Goal: Transaction & Acquisition: Purchase product/service

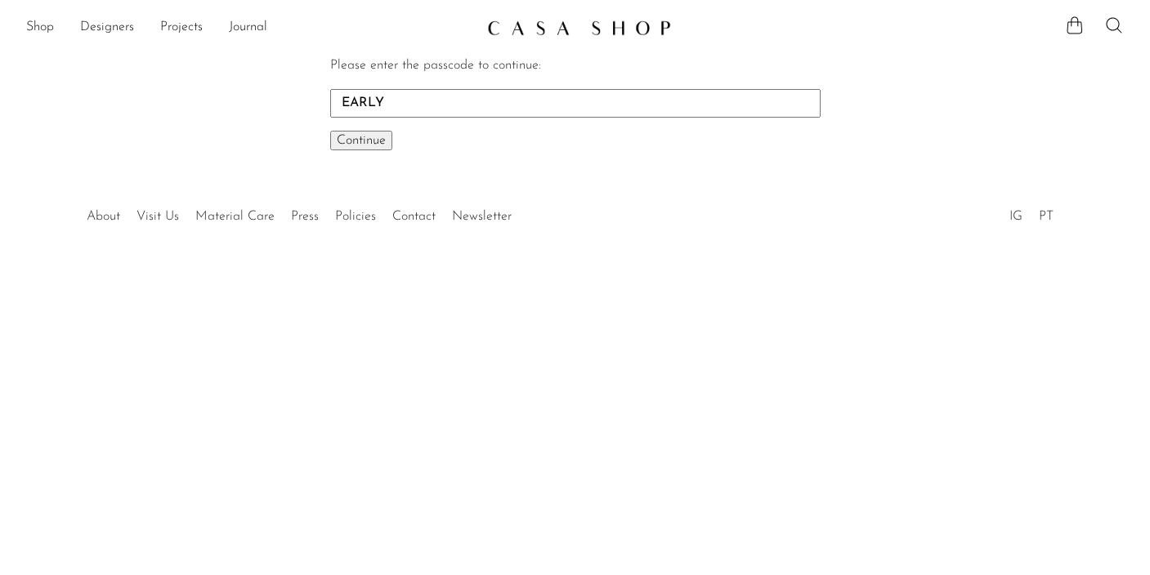
type input "EARLY"
click at [367, 141] on span "Continue" at bounding box center [361, 140] width 49 height 13
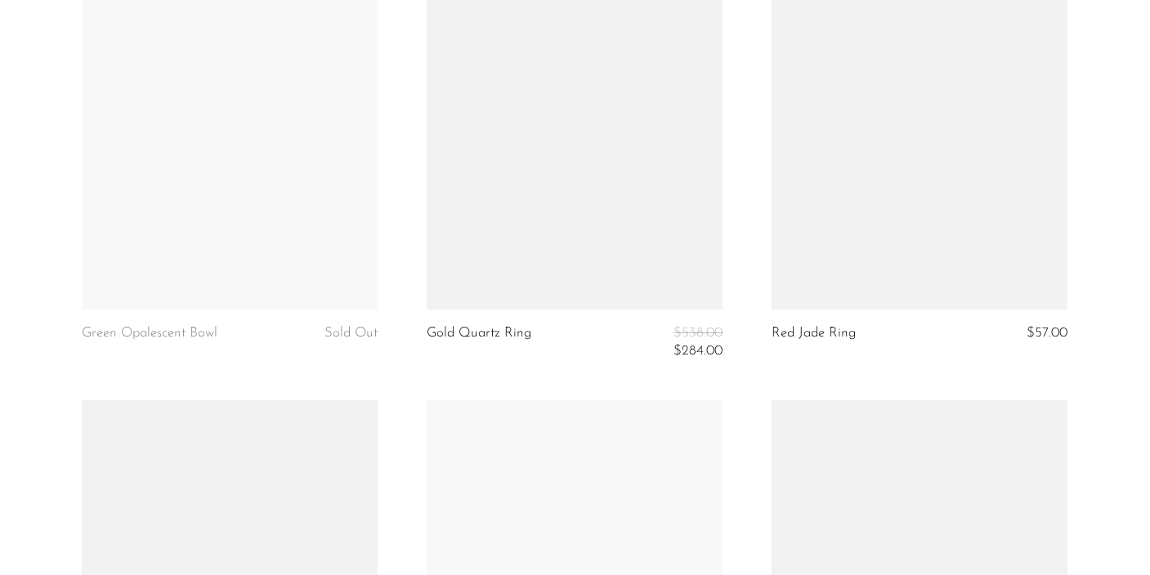
scroll to position [3651, 0]
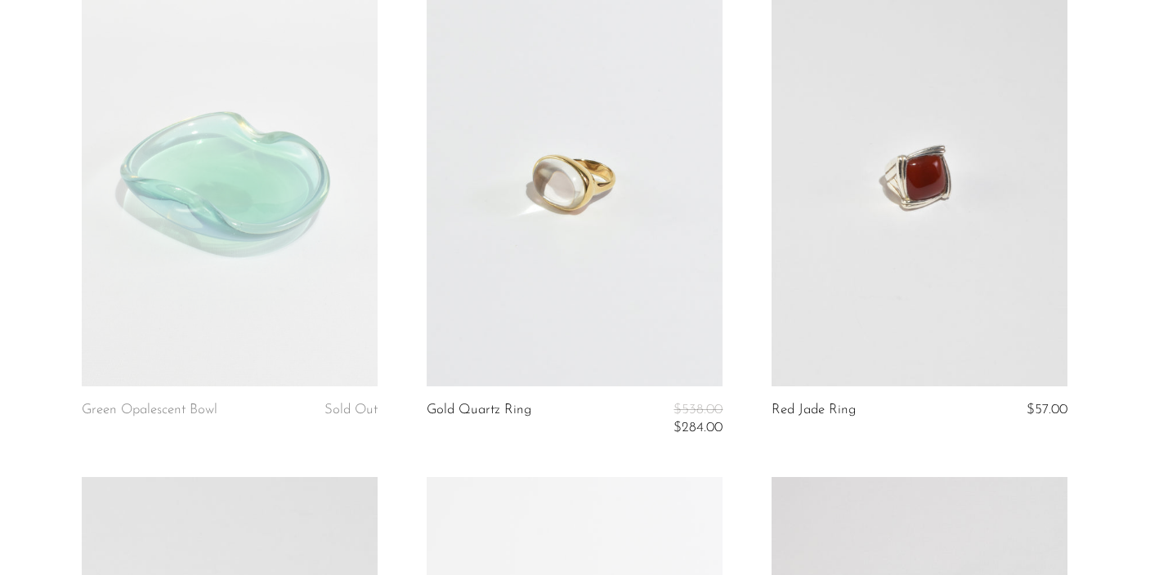
click at [927, 202] on link at bounding box center [920, 179] width 296 height 414
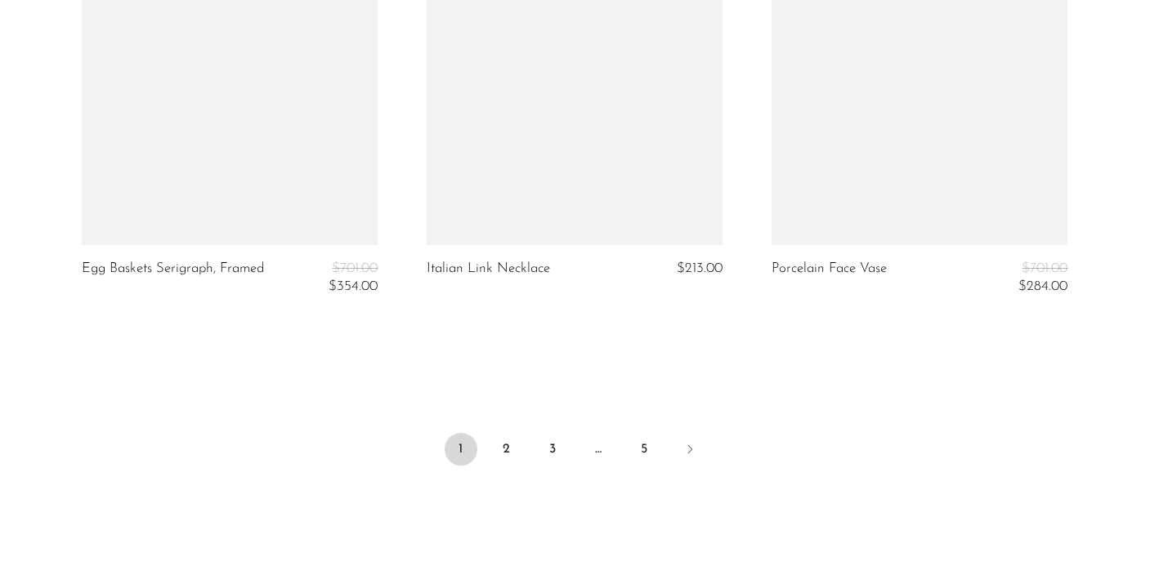
scroll to position [5917, 0]
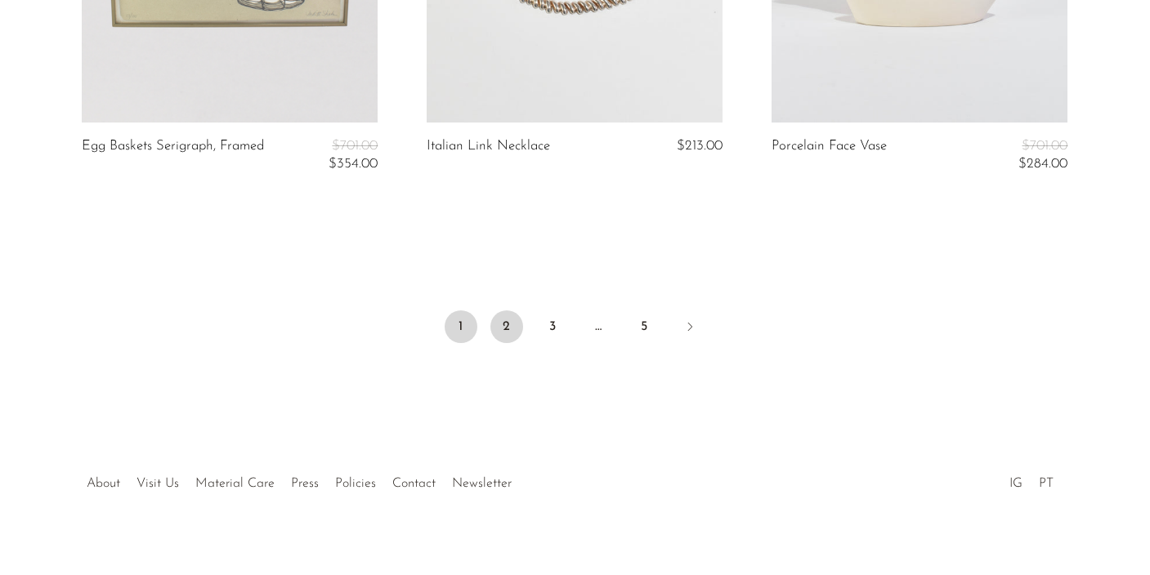
click at [510, 331] on link "2" at bounding box center [506, 327] width 33 height 33
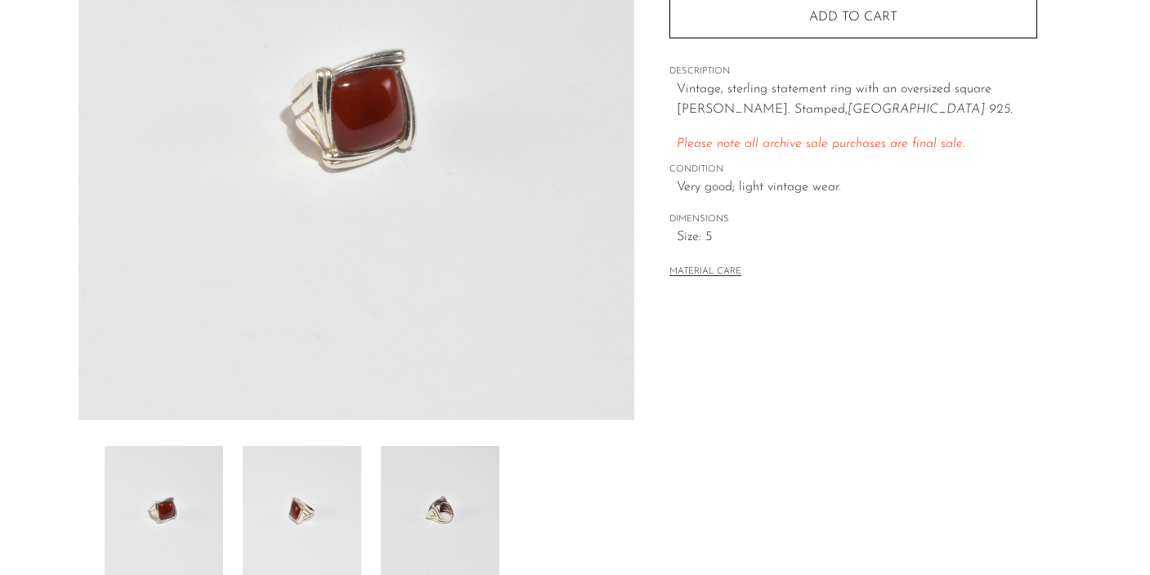
scroll to position [273, 0]
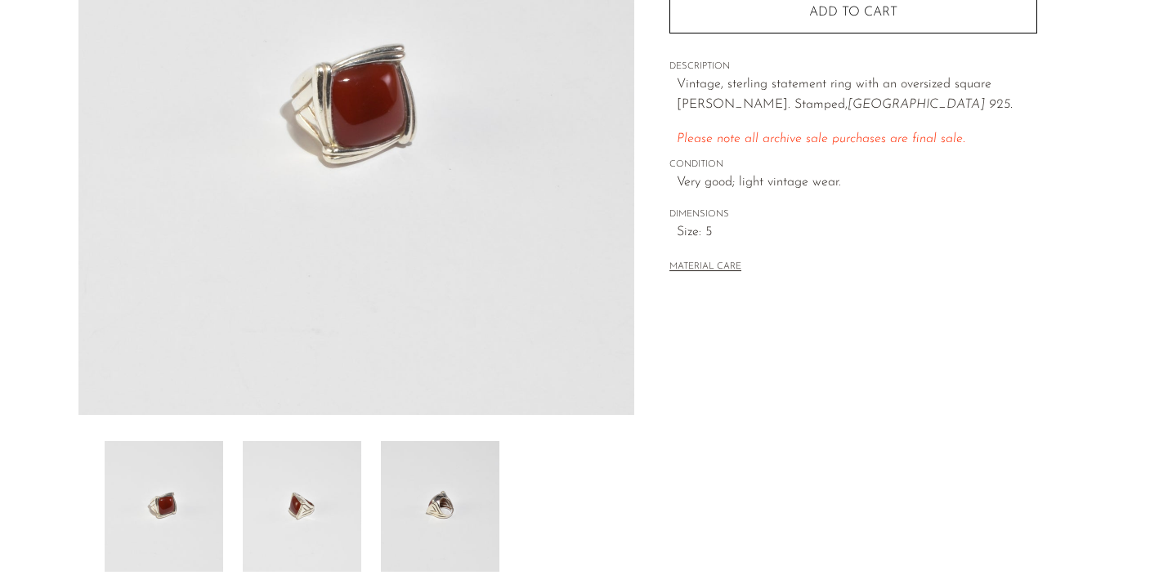
click at [434, 503] on img at bounding box center [440, 506] width 119 height 131
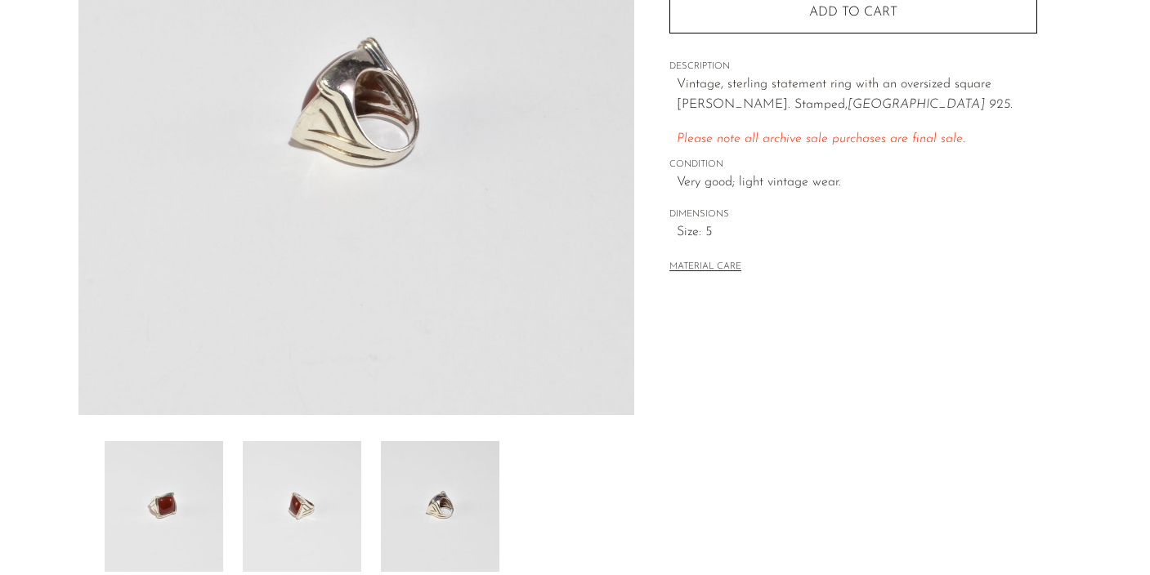
click at [292, 537] on img at bounding box center [302, 506] width 119 height 131
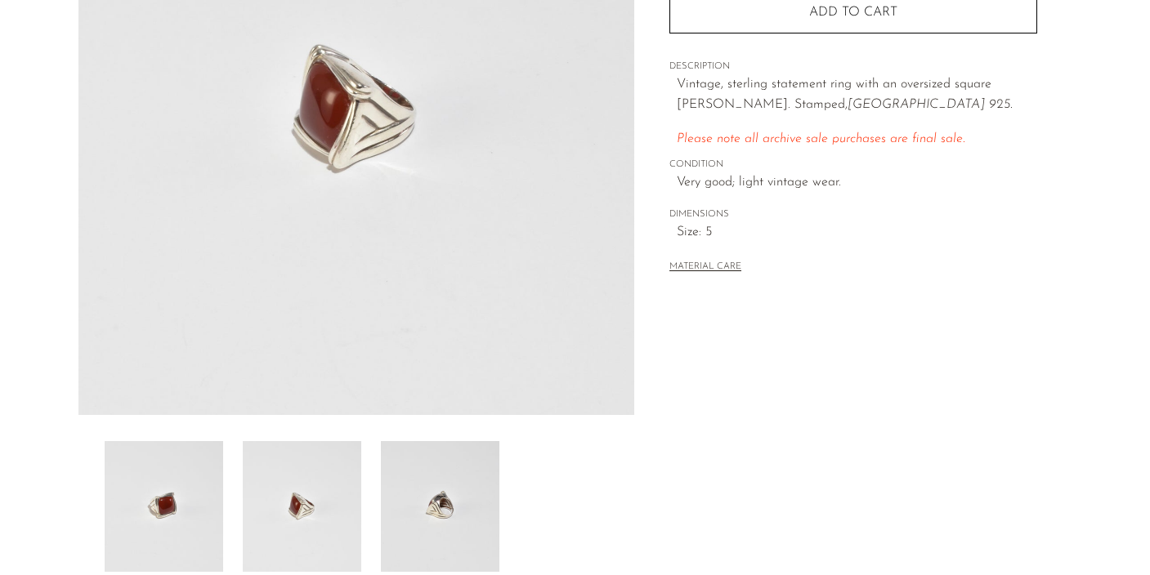
click at [170, 527] on img at bounding box center [164, 506] width 119 height 131
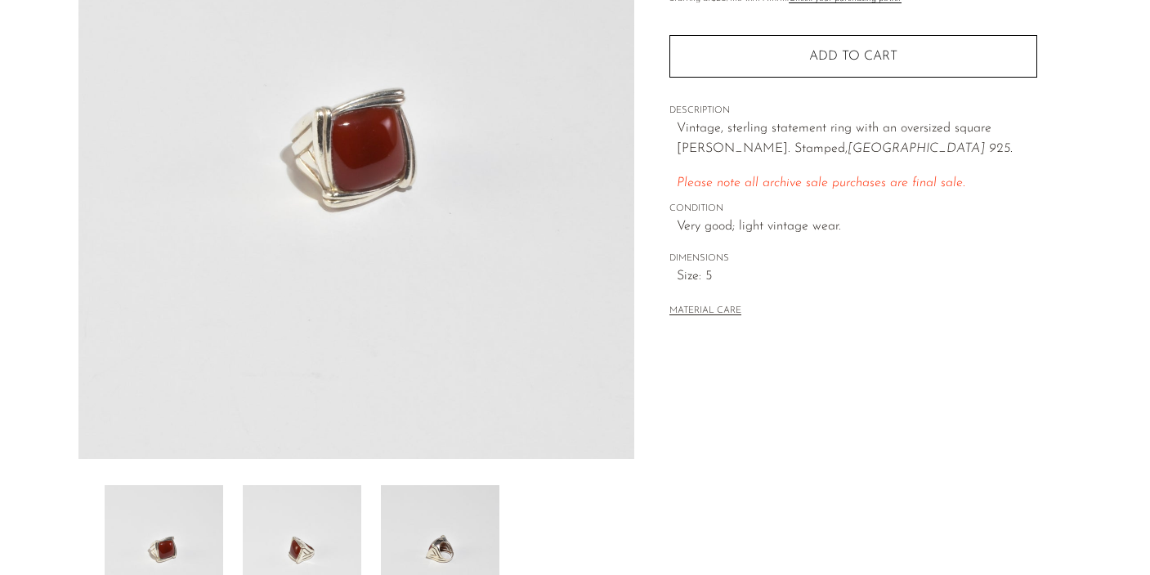
scroll to position [156, 0]
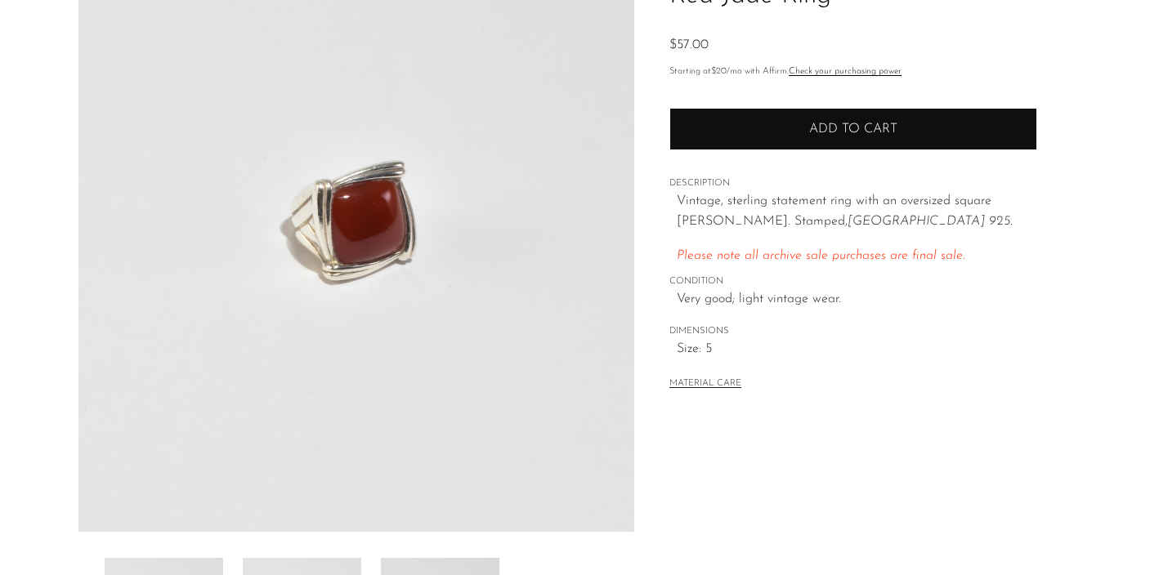
click at [734, 112] on button "Add to cart" at bounding box center [853, 129] width 368 height 43
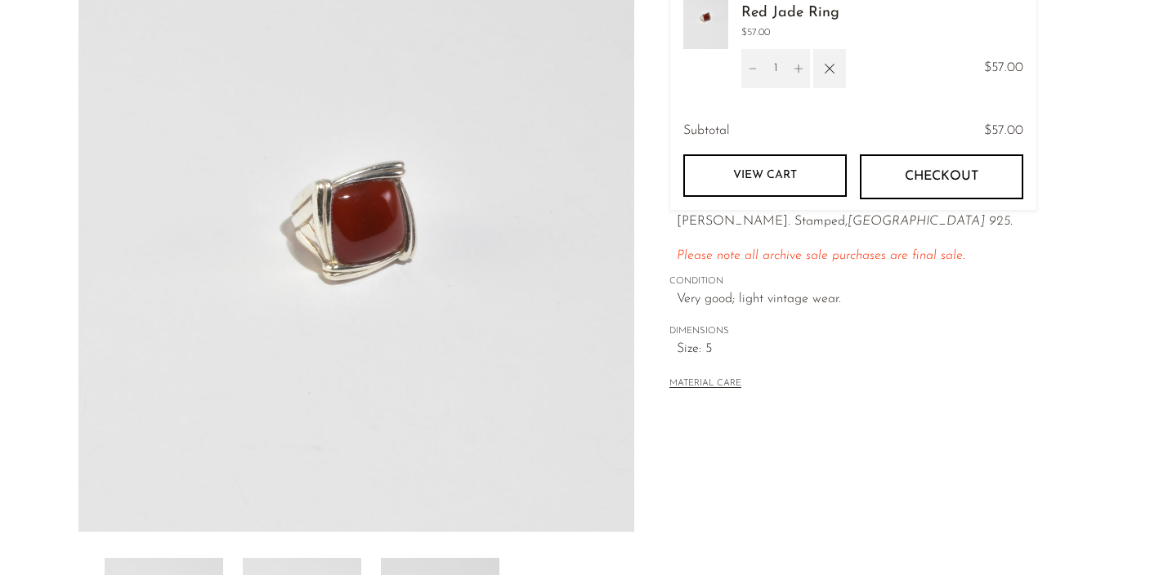
click at [1067, 111] on div "Collections Fall Archive Sale 2025 Red Jade Ring $57.00 Starting at $20 /mo wit…" at bounding box center [852, 304] width 437 height 770
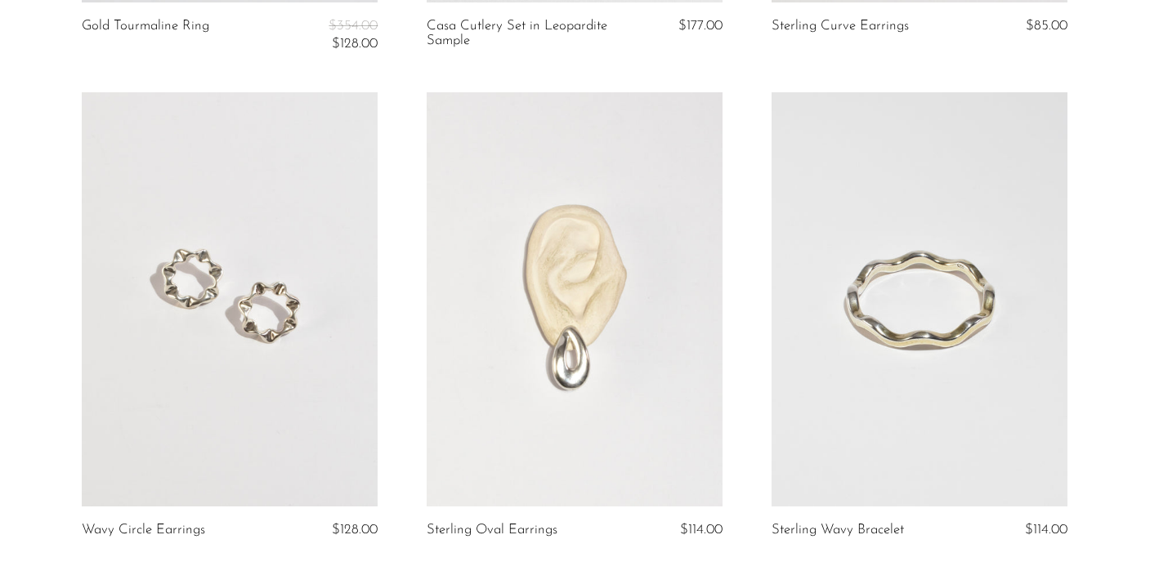
scroll to position [2057, 0]
click at [249, 351] on link at bounding box center [230, 298] width 296 height 414
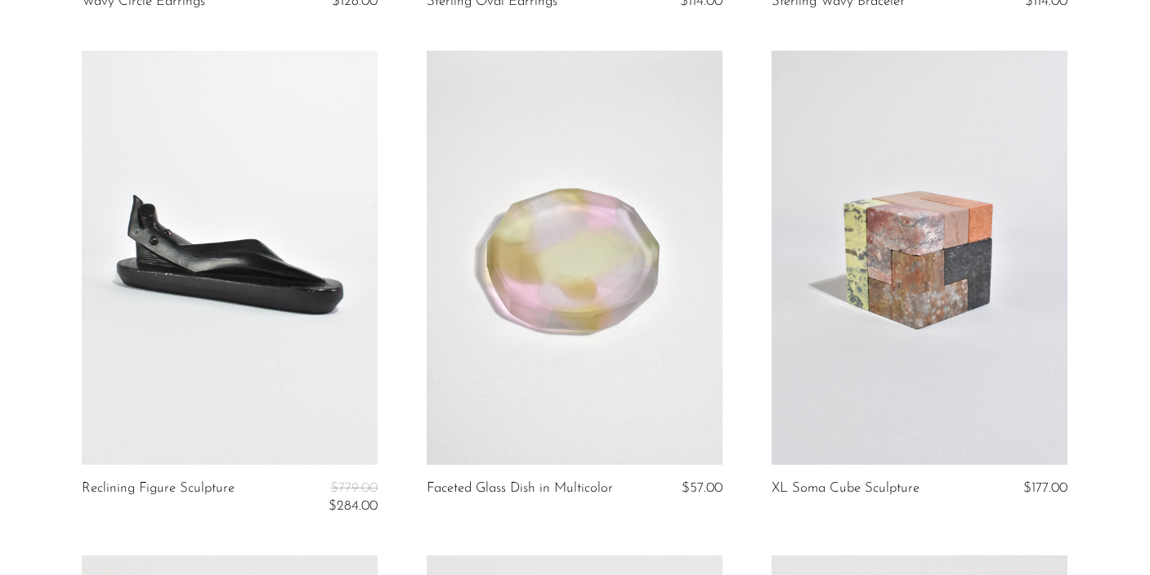
scroll to position [2583, 0]
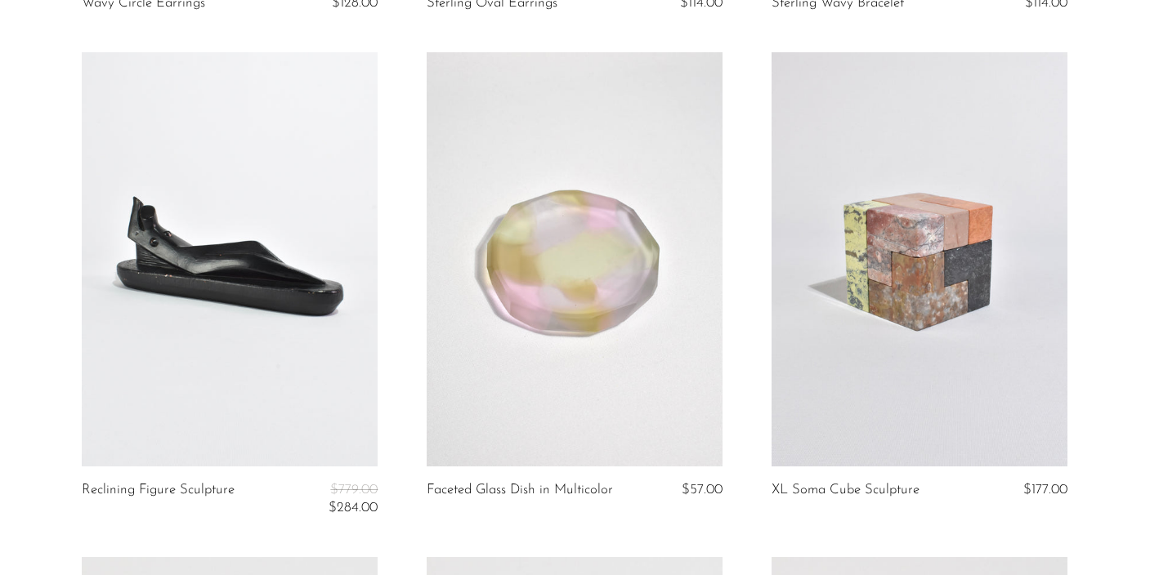
click at [562, 291] on link at bounding box center [575, 259] width 296 height 414
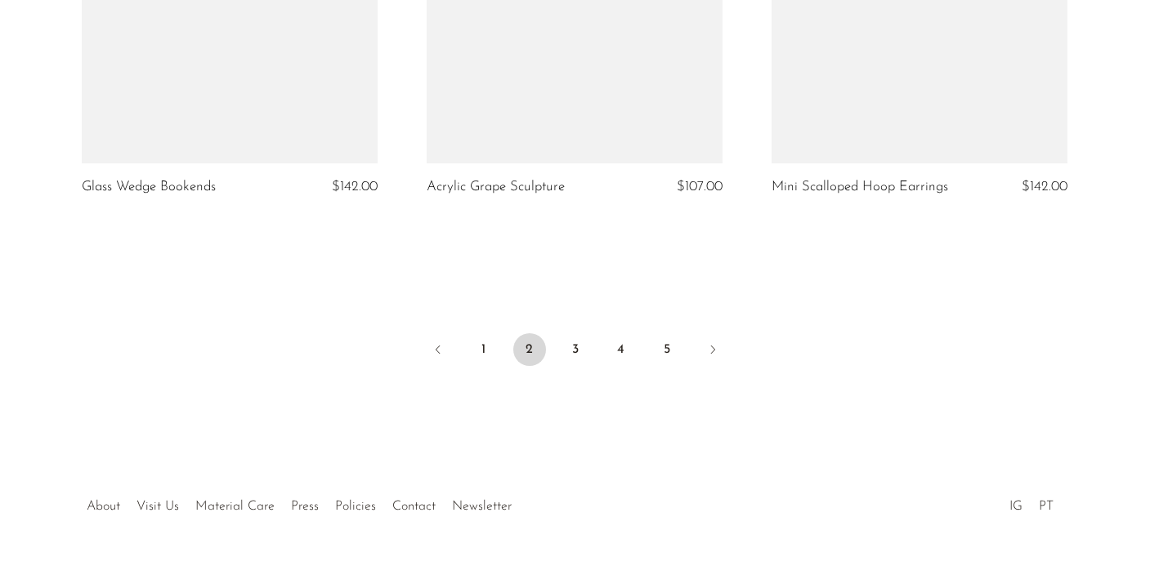
scroll to position [5898, 0]
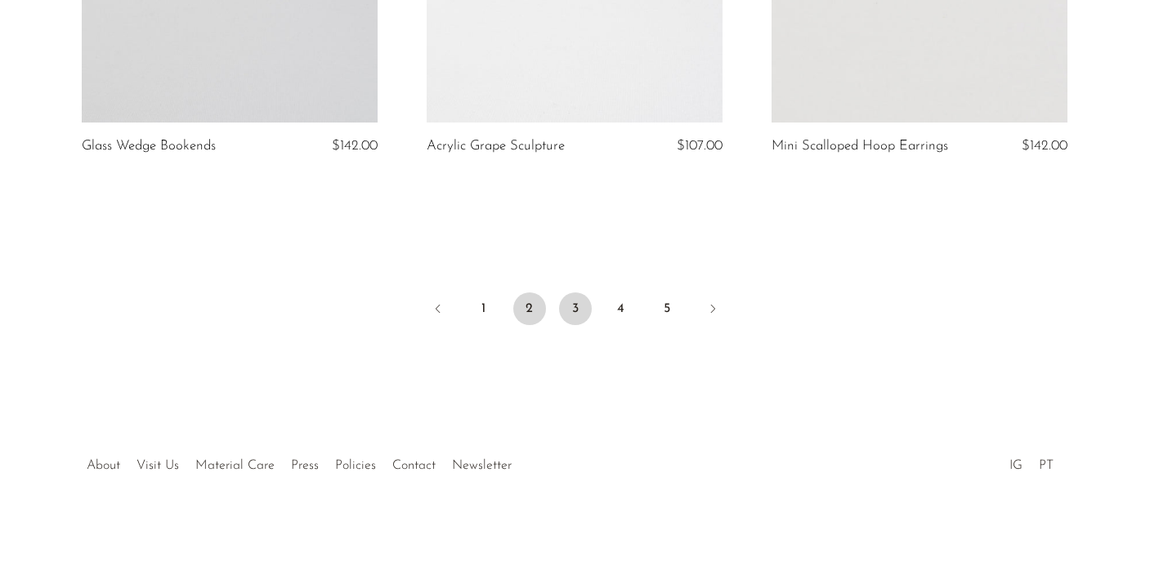
click at [569, 311] on link "3" at bounding box center [575, 309] width 33 height 33
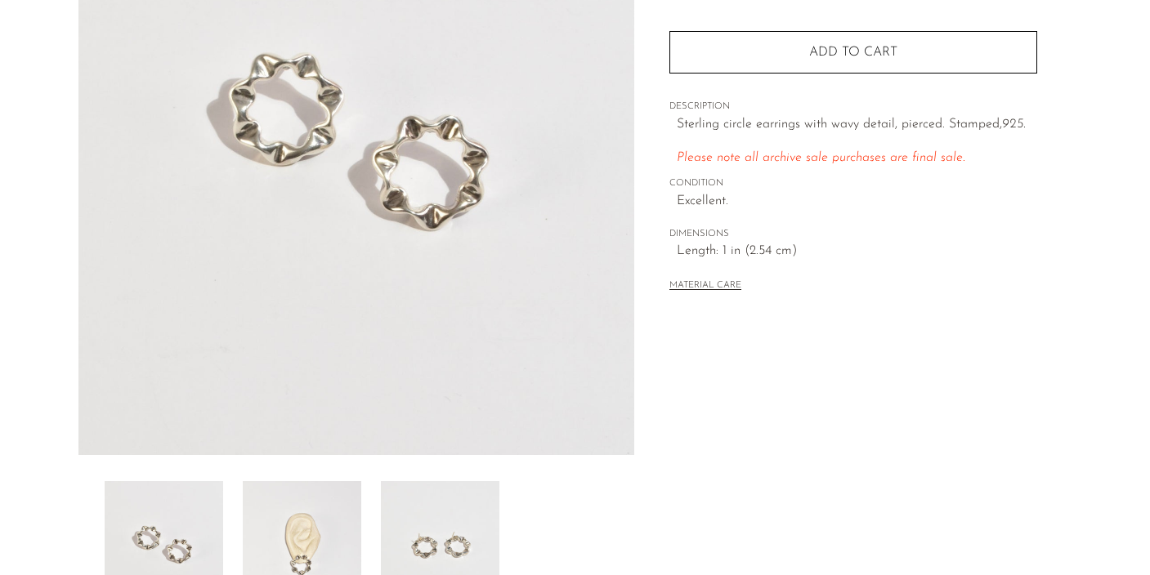
scroll to position [239, 0]
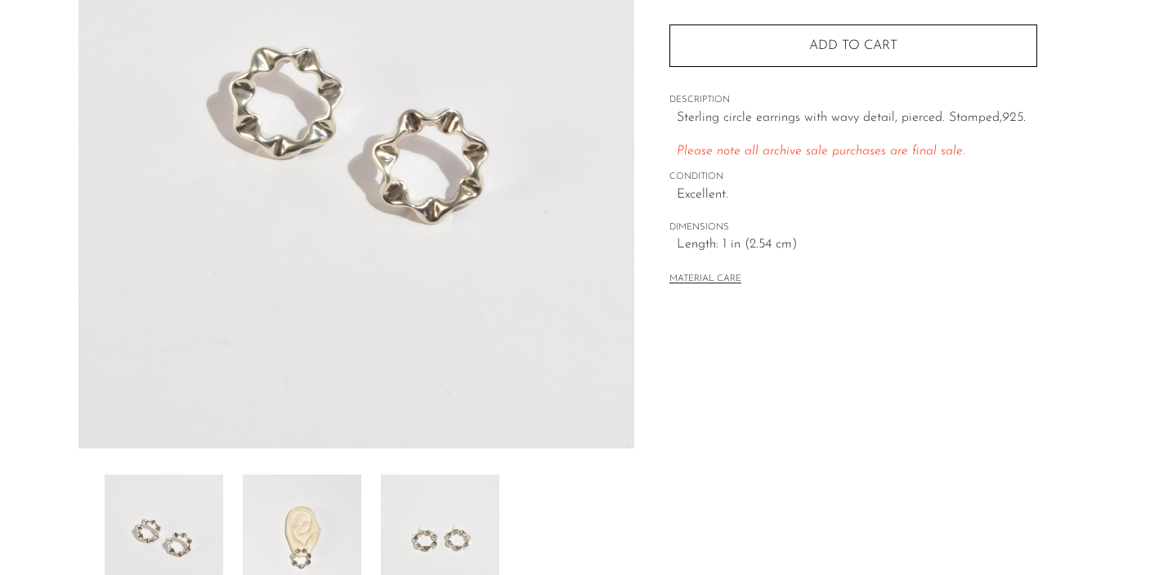
click at [319, 545] on img at bounding box center [302, 540] width 119 height 131
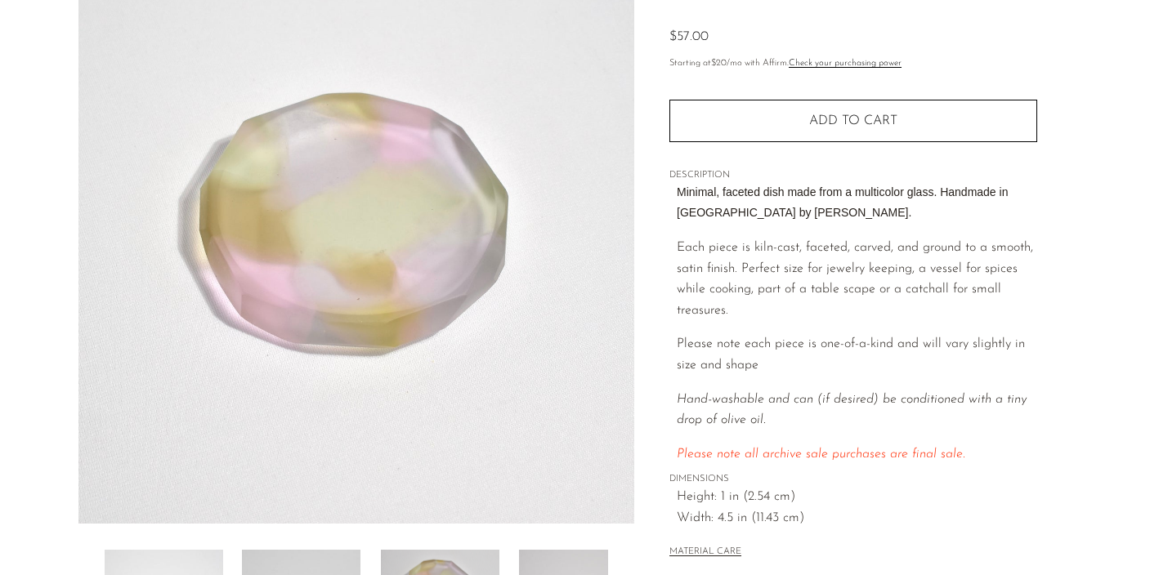
scroll to position [162, 0]
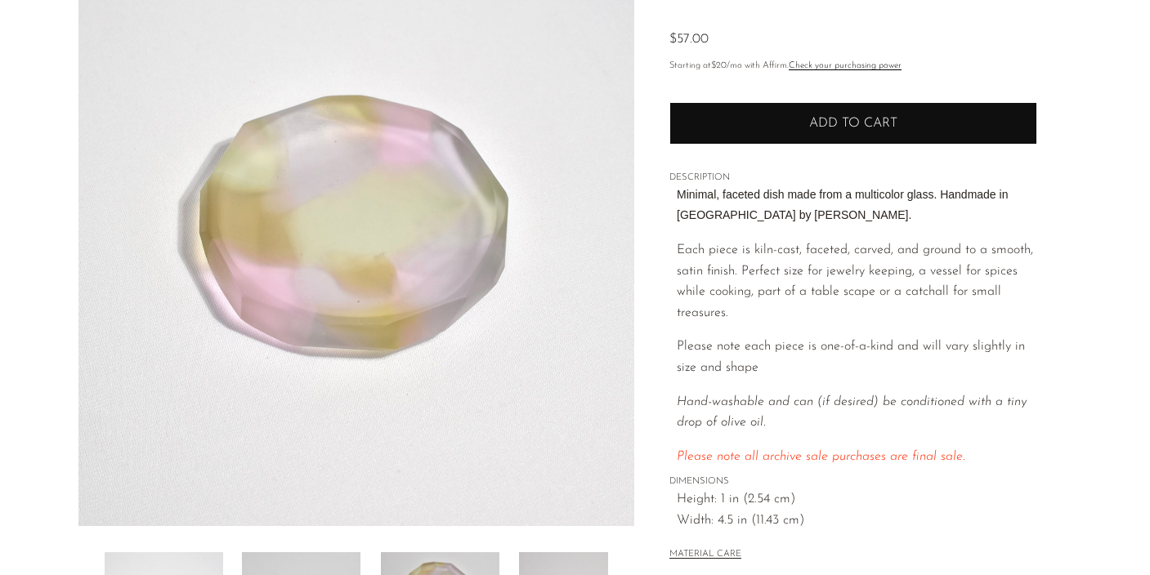
click at [716, 136] on button "Add to cart" at bounding box center [853, 123] width 368 height 43
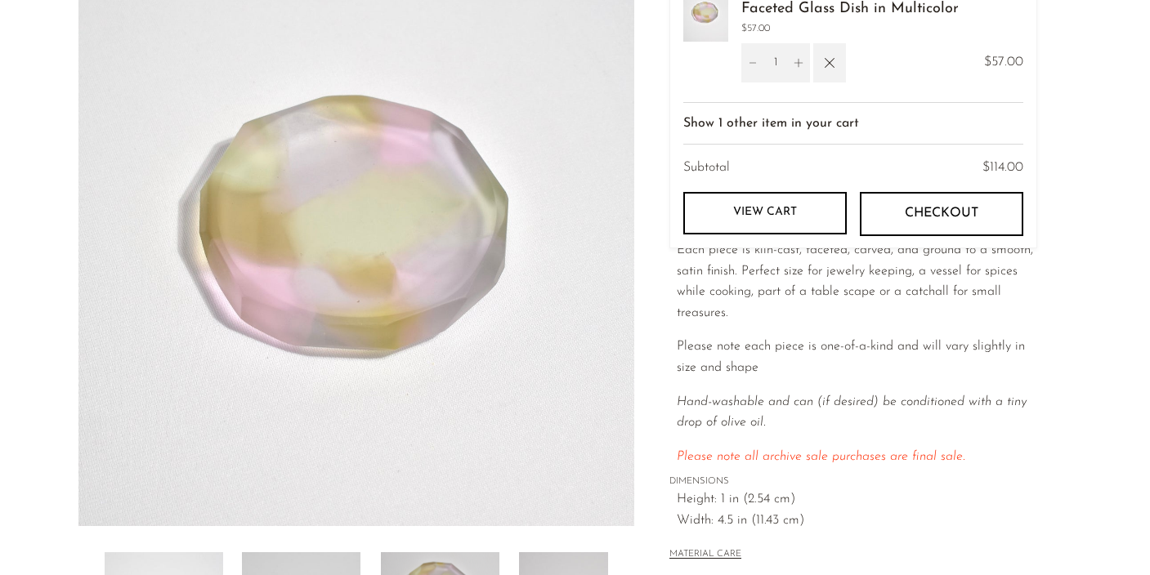
click at [1090, 115] on article "Faceted Glass Dish in Multicolor $57.00" at bounding box center [575, 298] width 1046 height 770
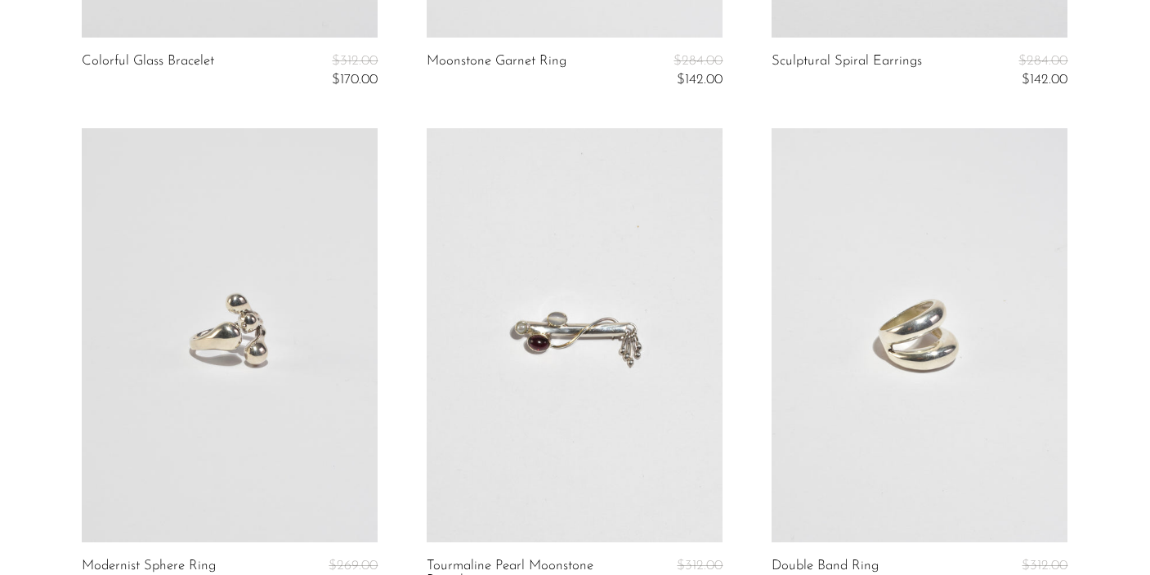
scroll to position [1600, 0]
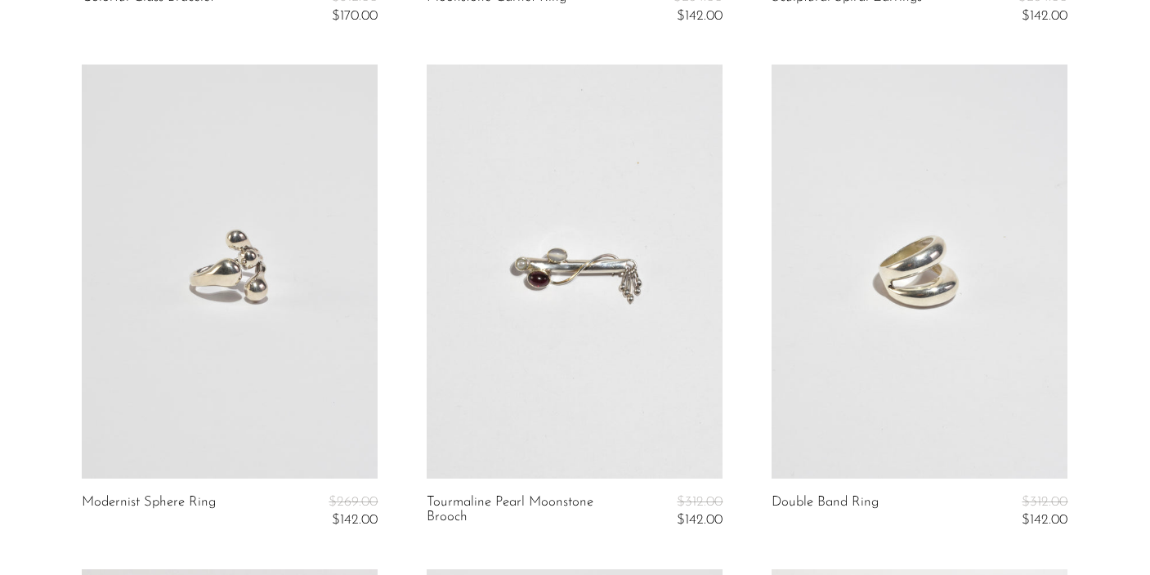
click at [615, 270] on link at bounding box center [575, 272] width 296 height 414
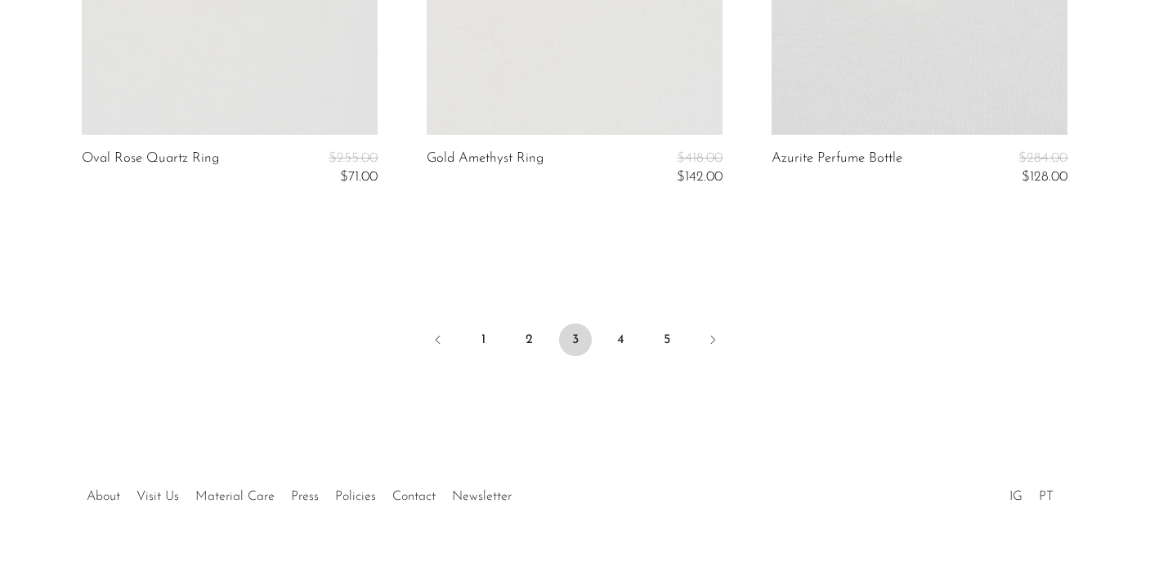
scroll to position [6012, 0]
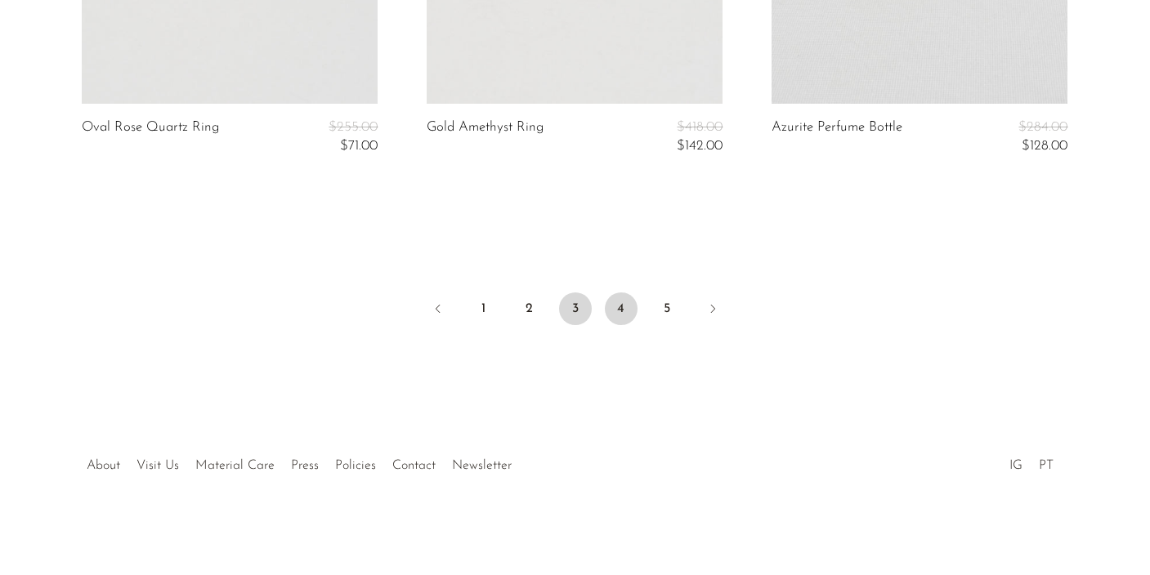
click at [621, 312] on link "4" at bounding box center [621, 309] width 33 height 33
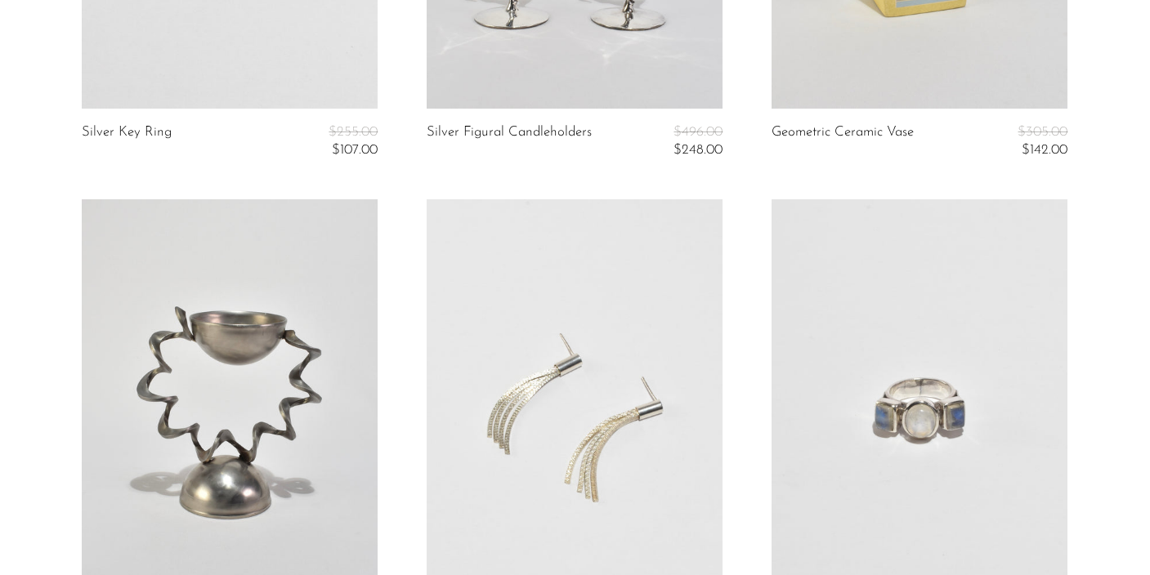
scroll to position [579, 0]
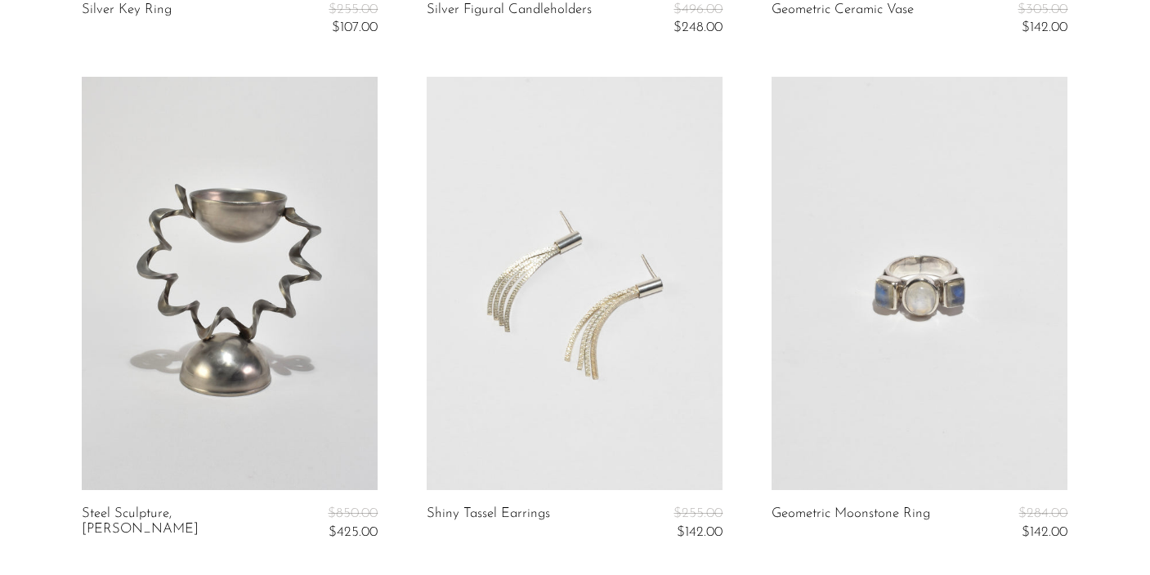
click at [584, 326] on link at bounding box center [575, 284] width 296 height 414
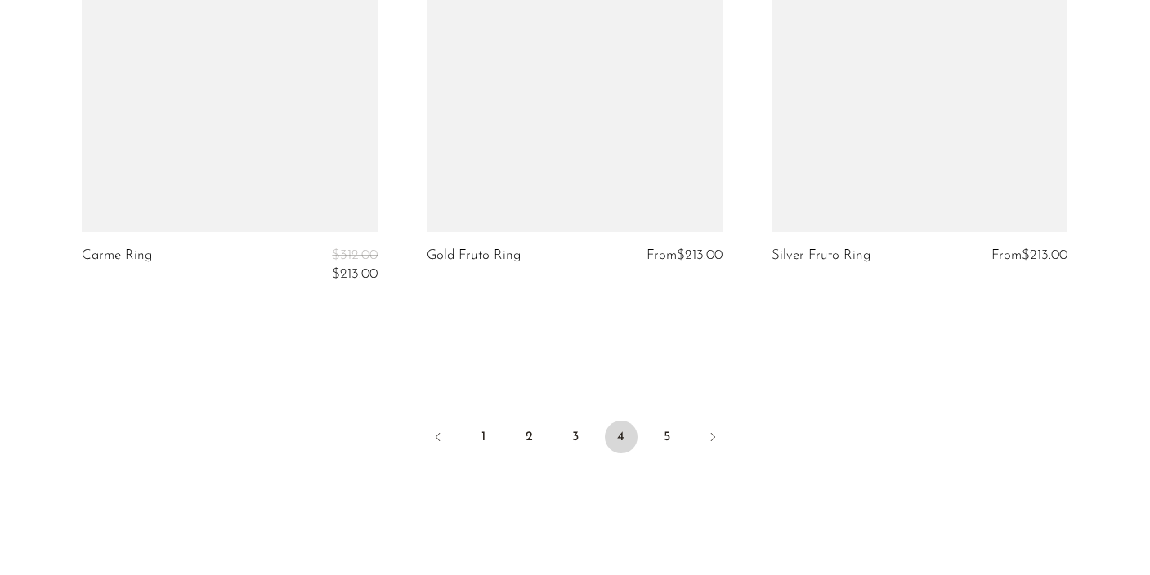
scroll to position [5927, 0]
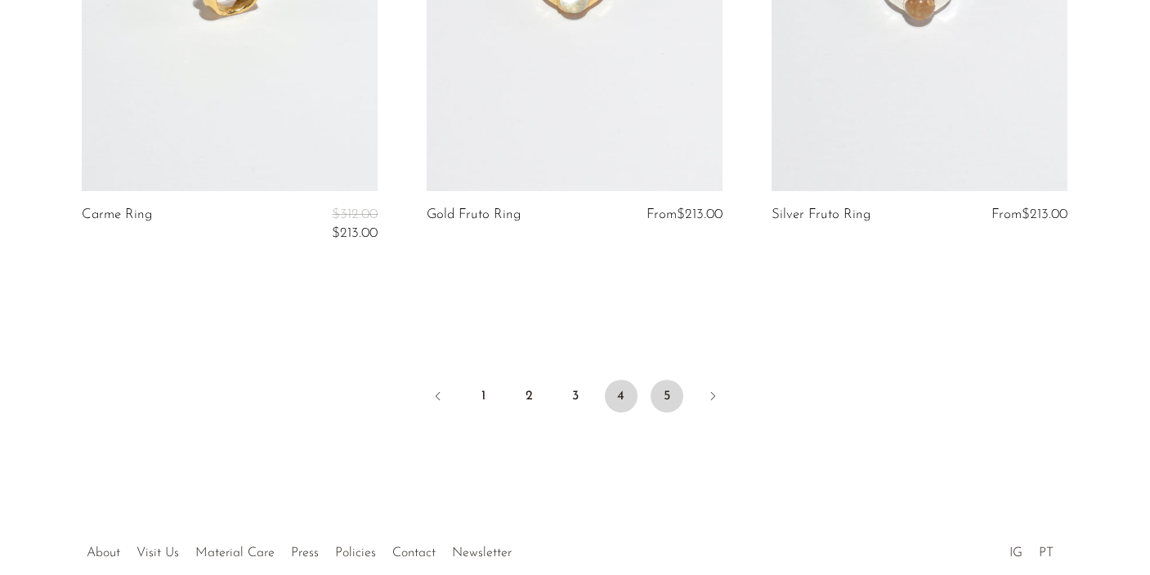
click at [667, 390] on link "5" at bounding box center [667, 396] width 33 height 33
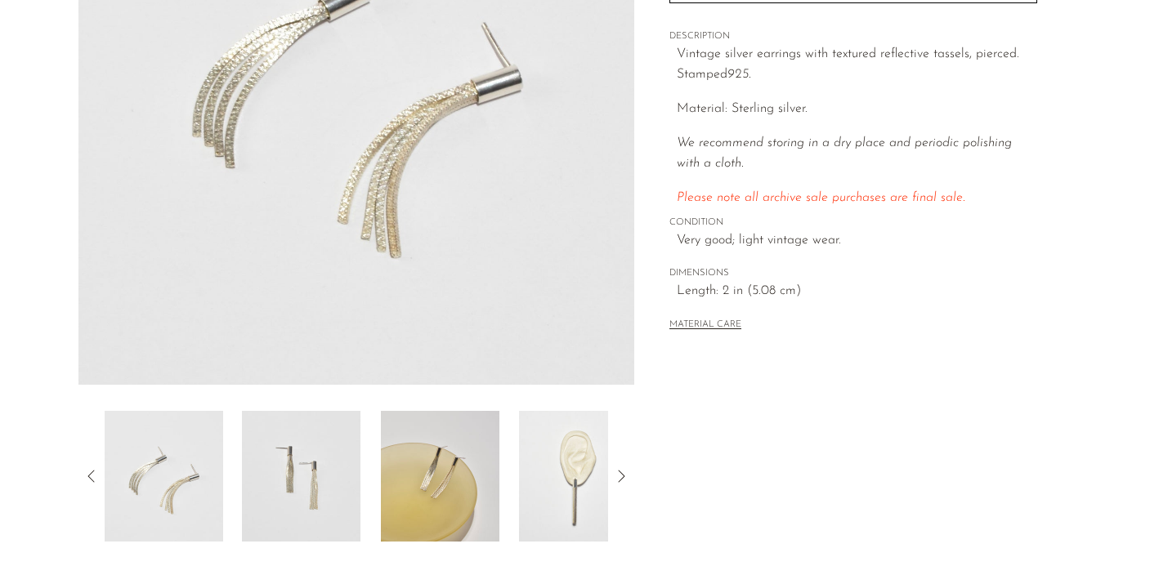
scroll to position [309, 0]
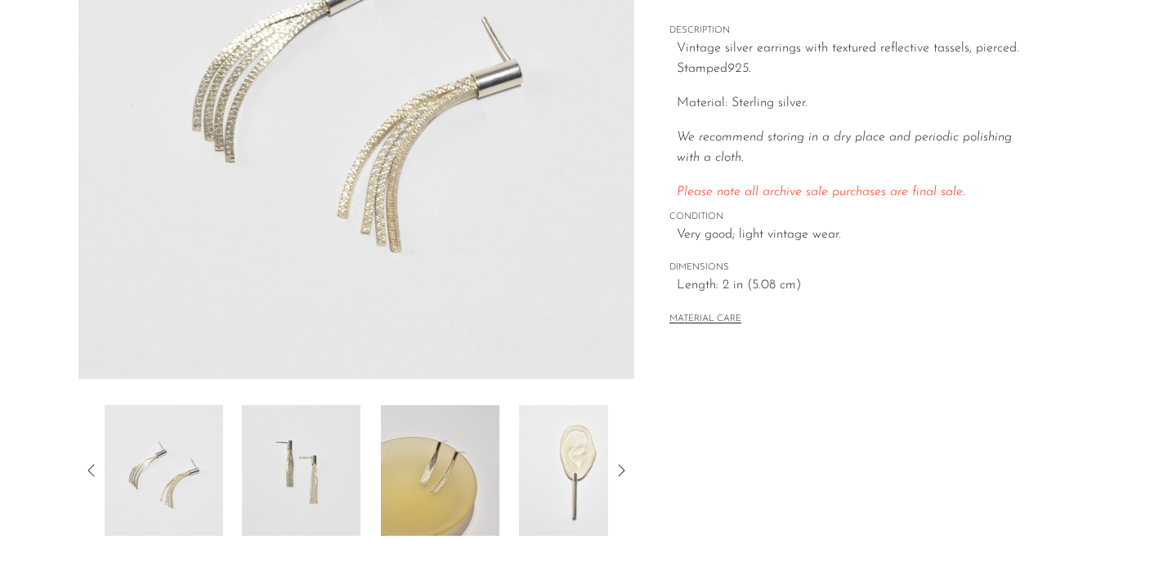
click at [579, 450] on img at bounding box center [578, 470] width 119 height 131
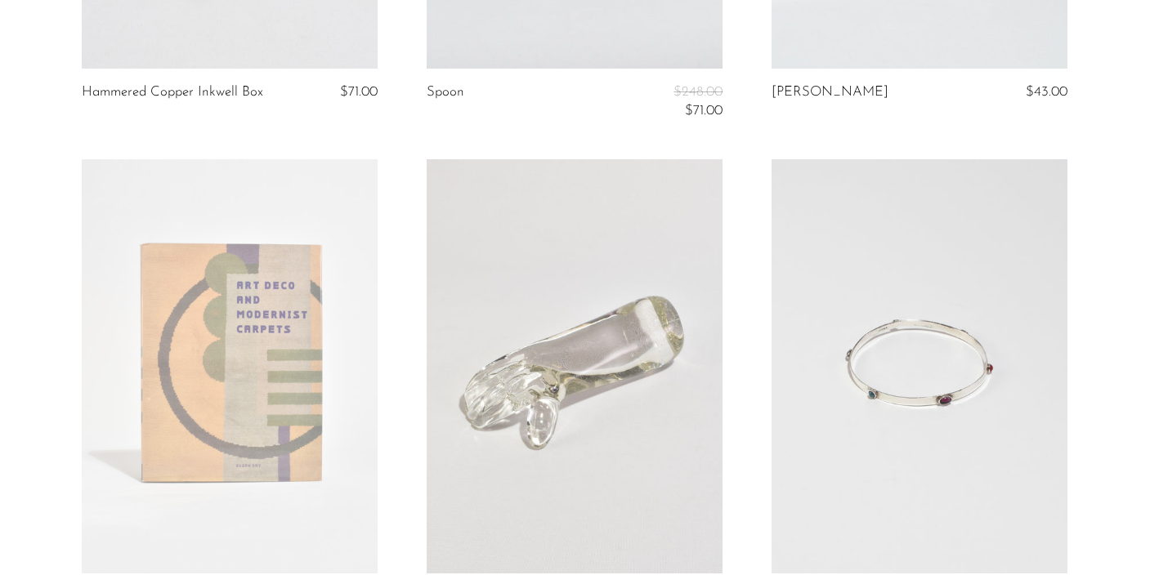
scroll to position [1644, 0]
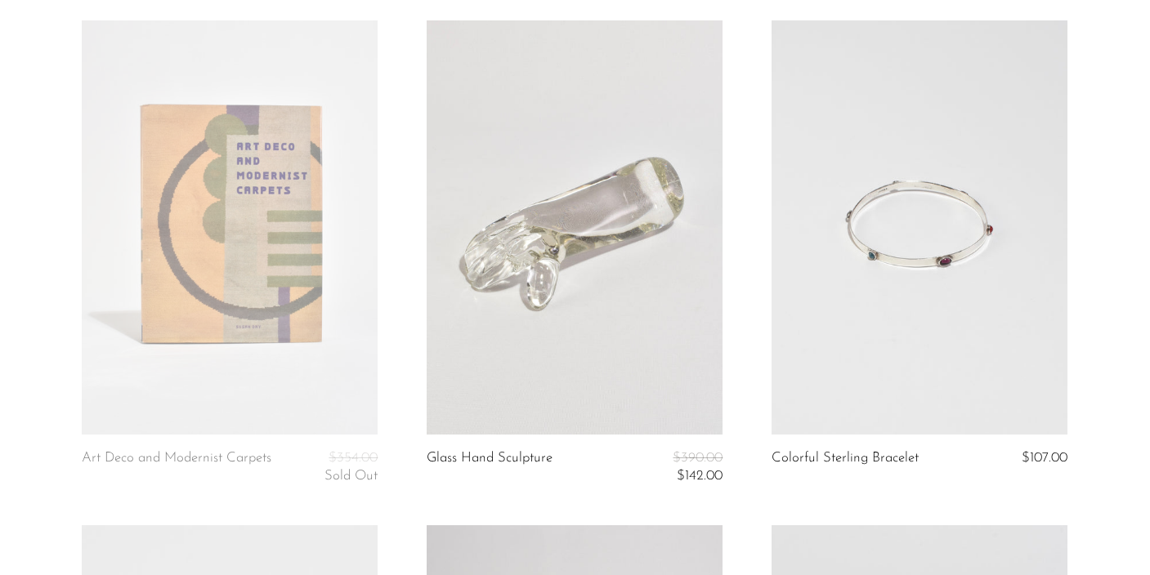
click at [579, 241] on link at bounding box center [575, 227] width 296 height 414
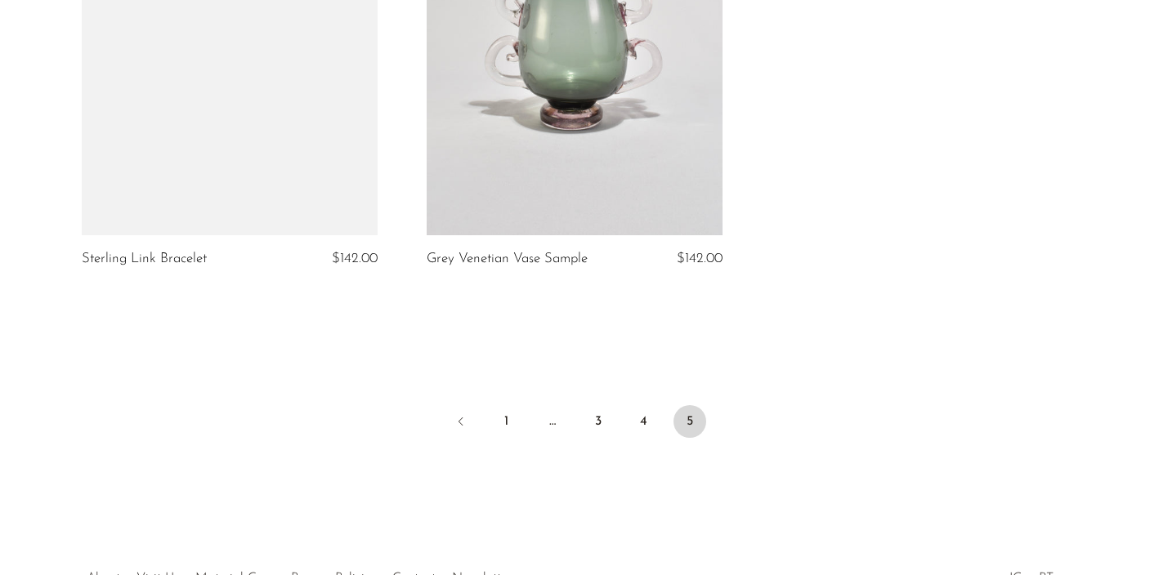
scroll to position [5466, 0]
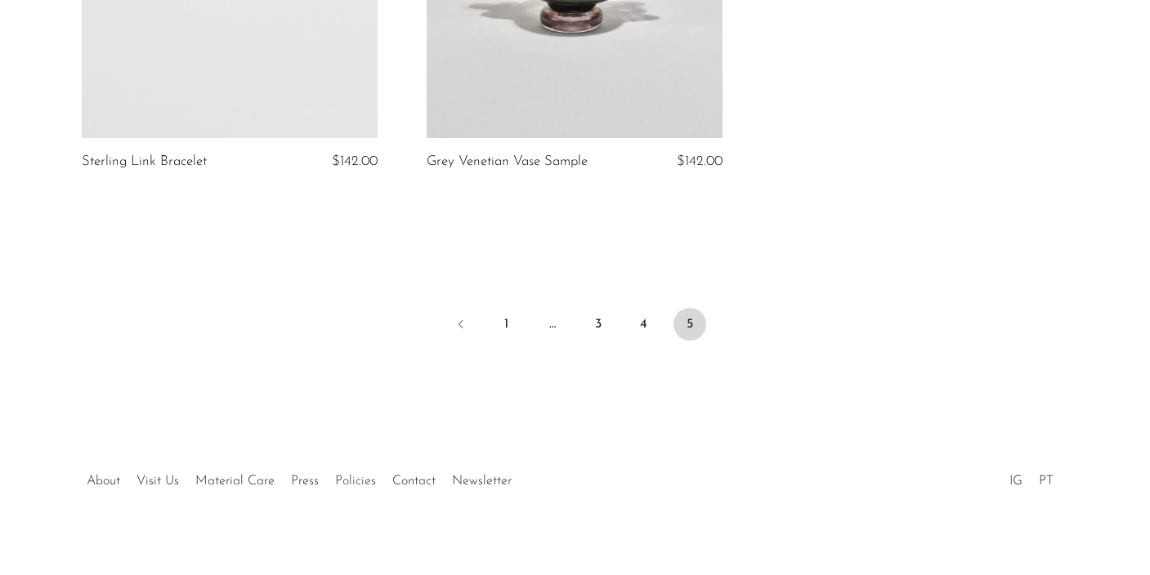
click at [350, 475] on link "Policies" at bounding box center [355, 481] width 41 height 13
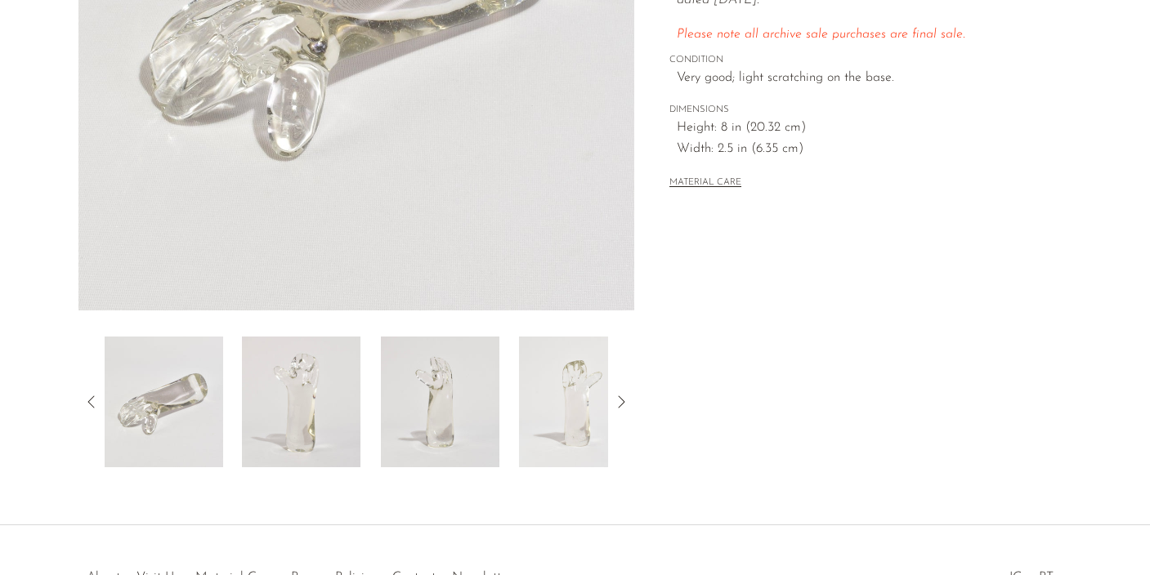
scroll to position [407, 0]
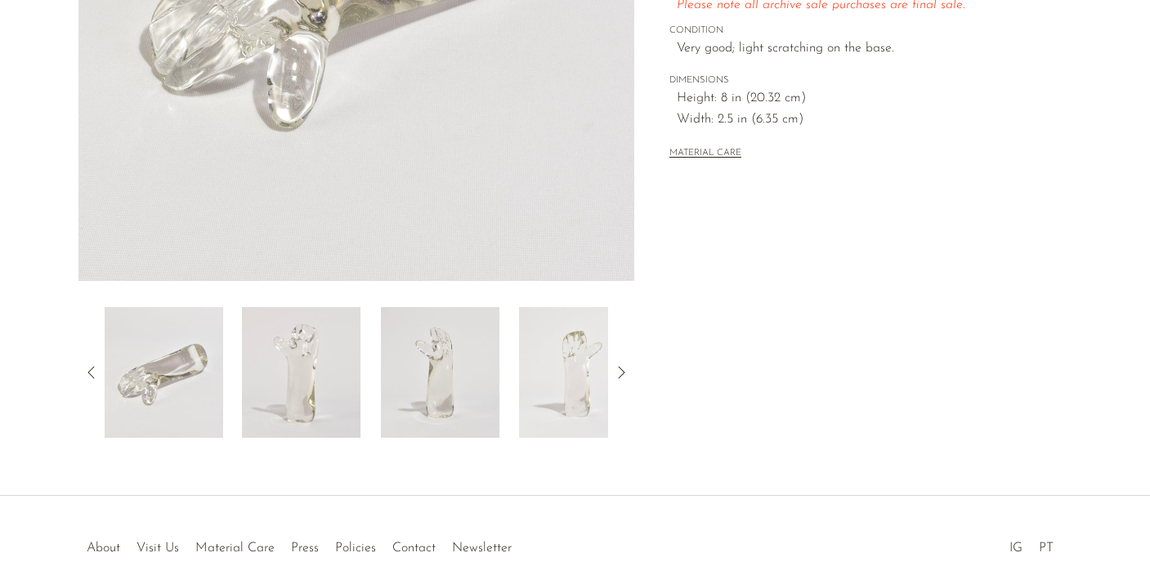
click at [562, 383] on img at bounding box center [578, 372] width 119 height 131
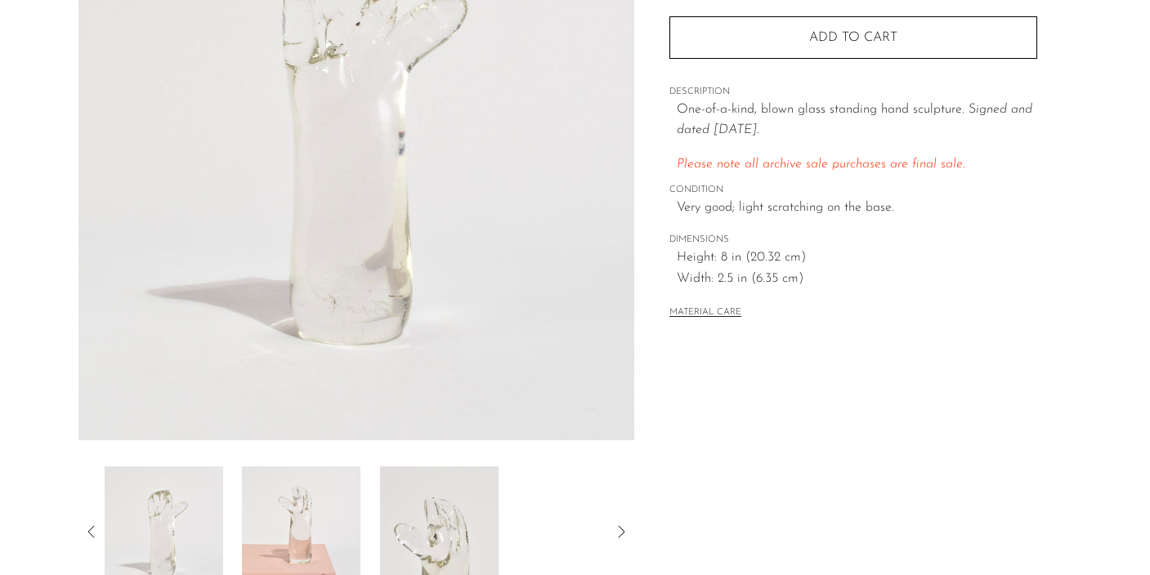
scroll to position [256, 0]
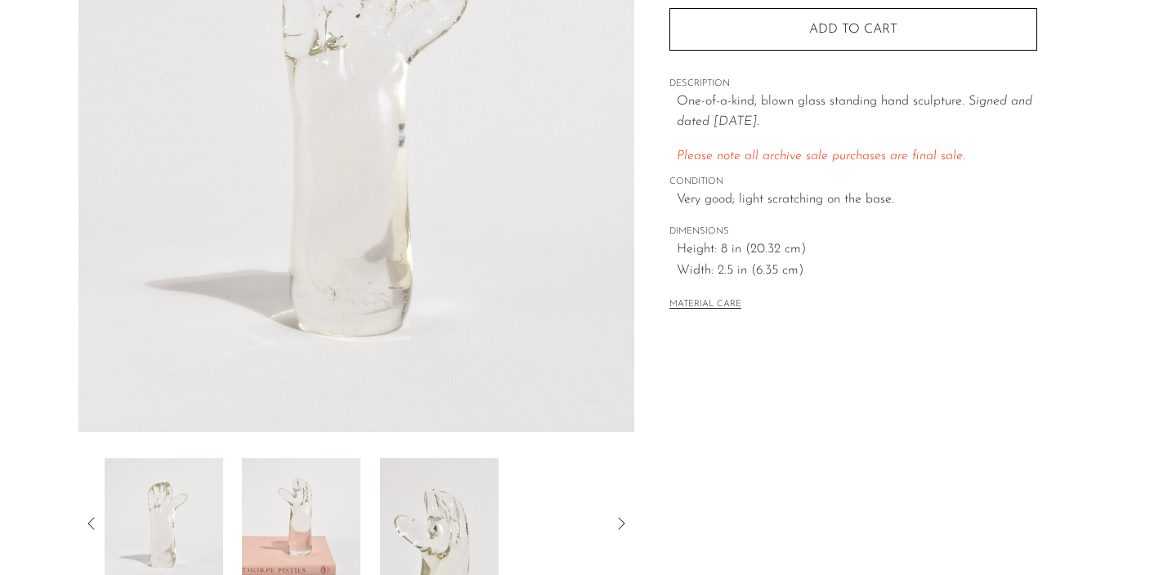
click at [321, 511] on img at bounding box center [301, 524] width 119 height 131
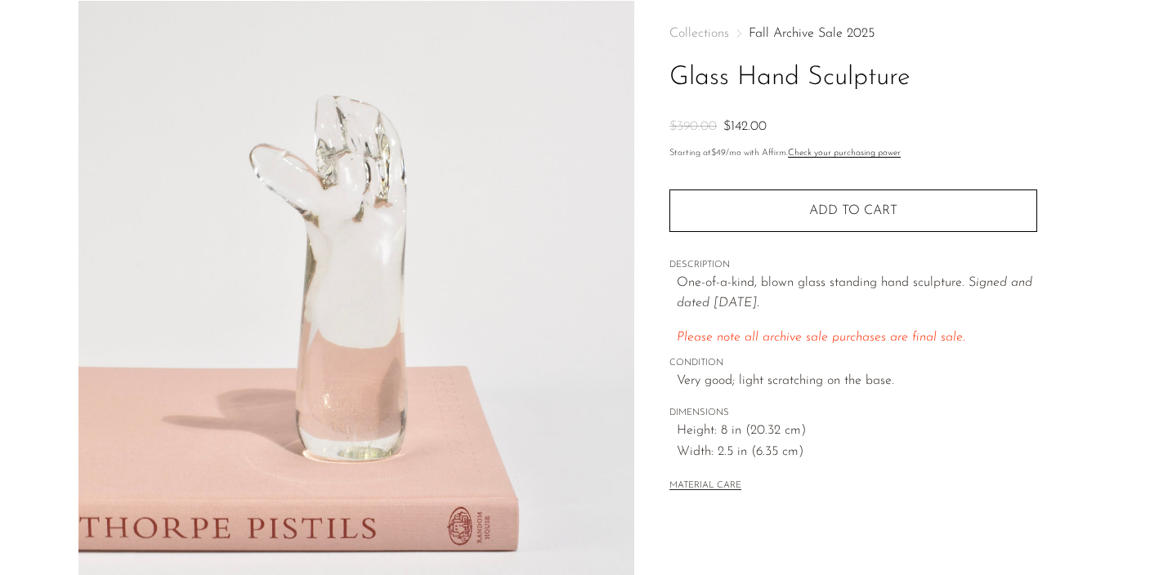
scroll to position [58, 0]
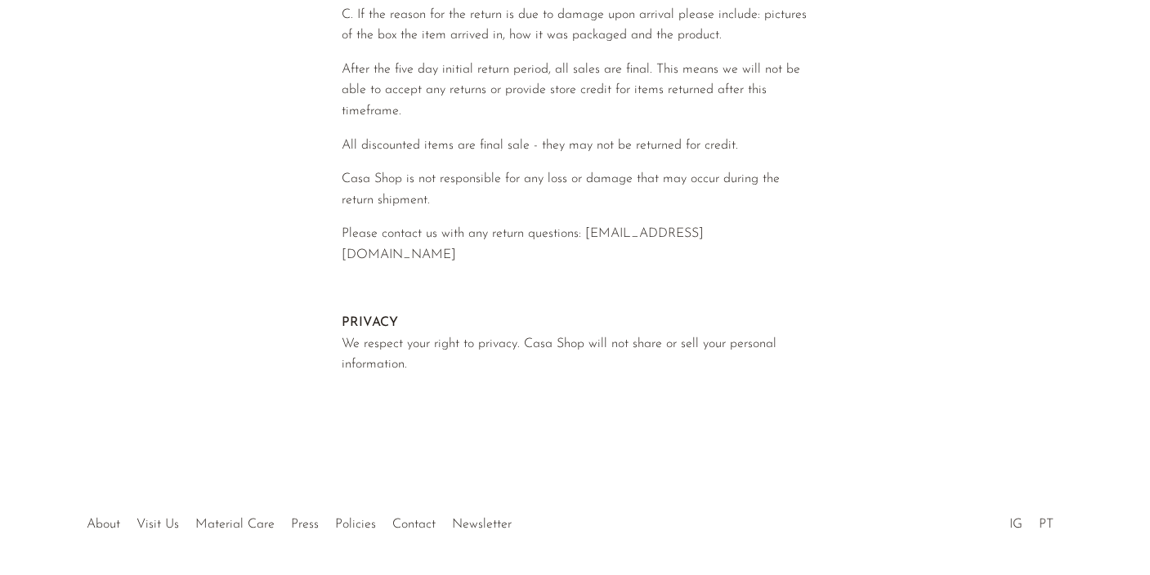
scroll to position [878, 0]
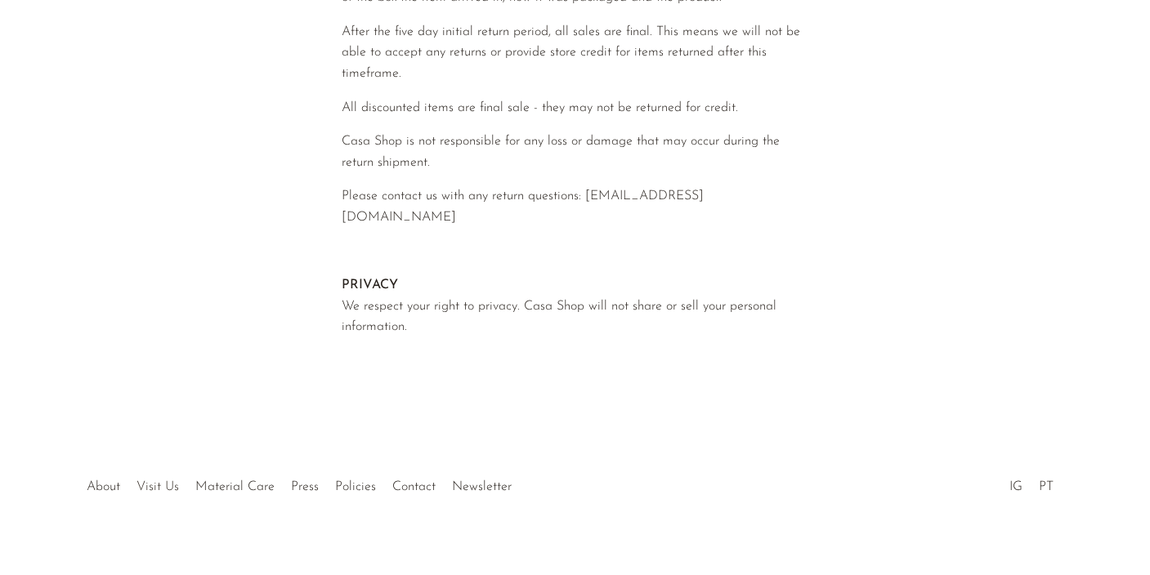
click at [163, 481] on link "Visit Us" at bounding box center [157, 487] width 43 height 13
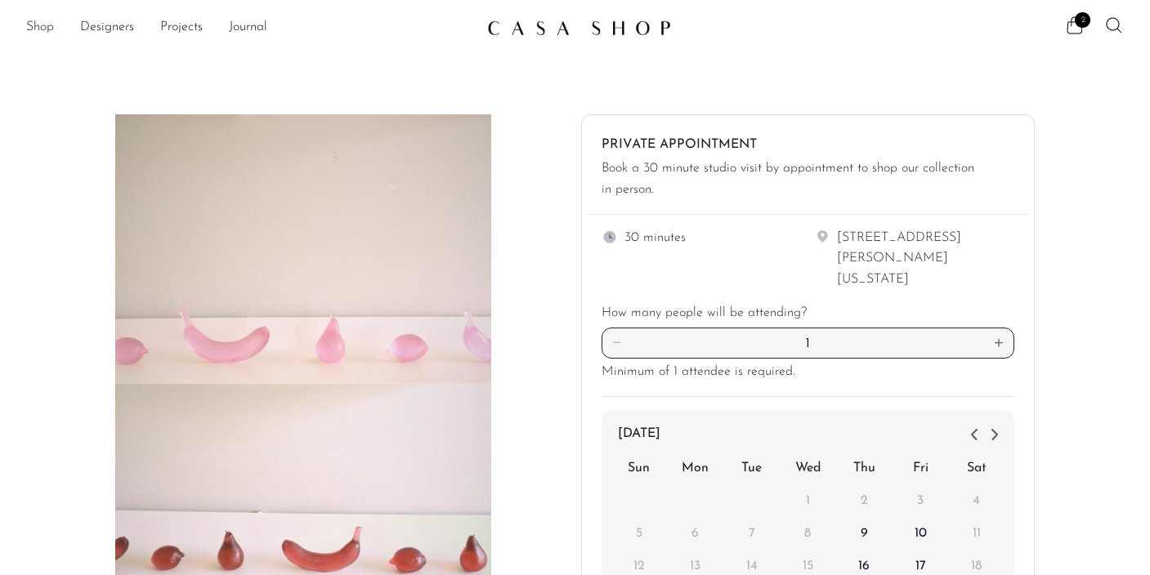
click at [34, 30] on link "Shop" at bounding box center [40, 27] width 28 height 21
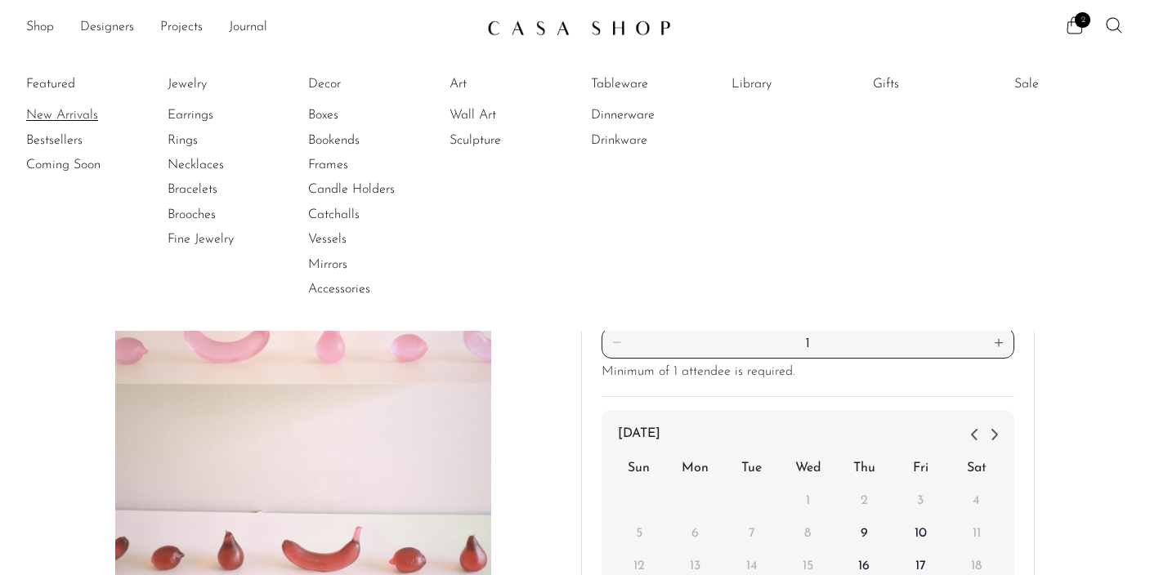
click at [56, 112] on link "New Arrivals" at bounding box center [87, 115] width 123 height 18
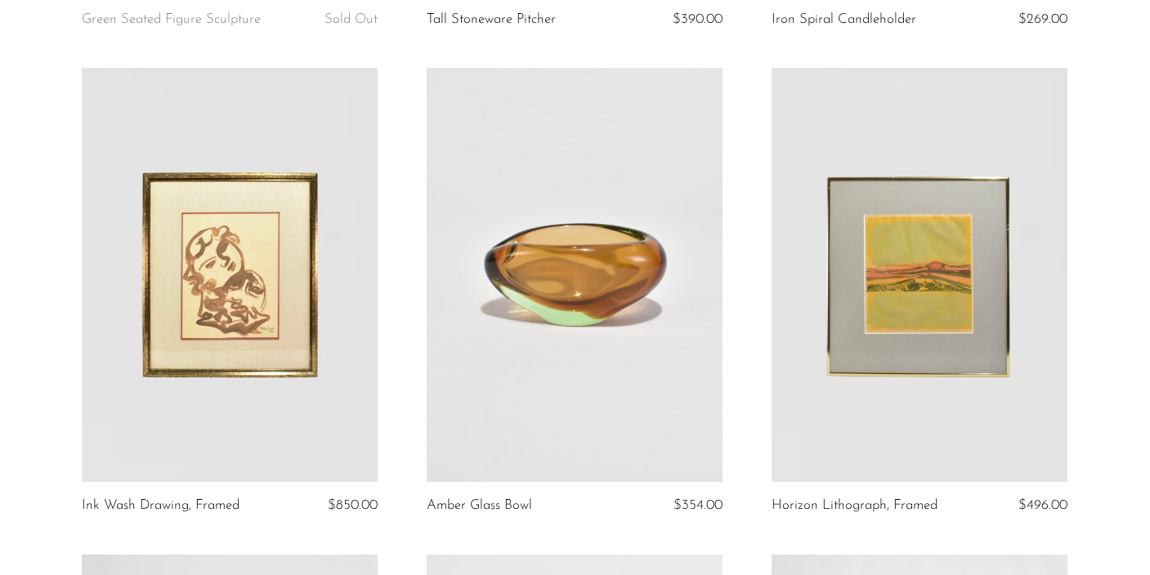
scroll to position [1057, 0]
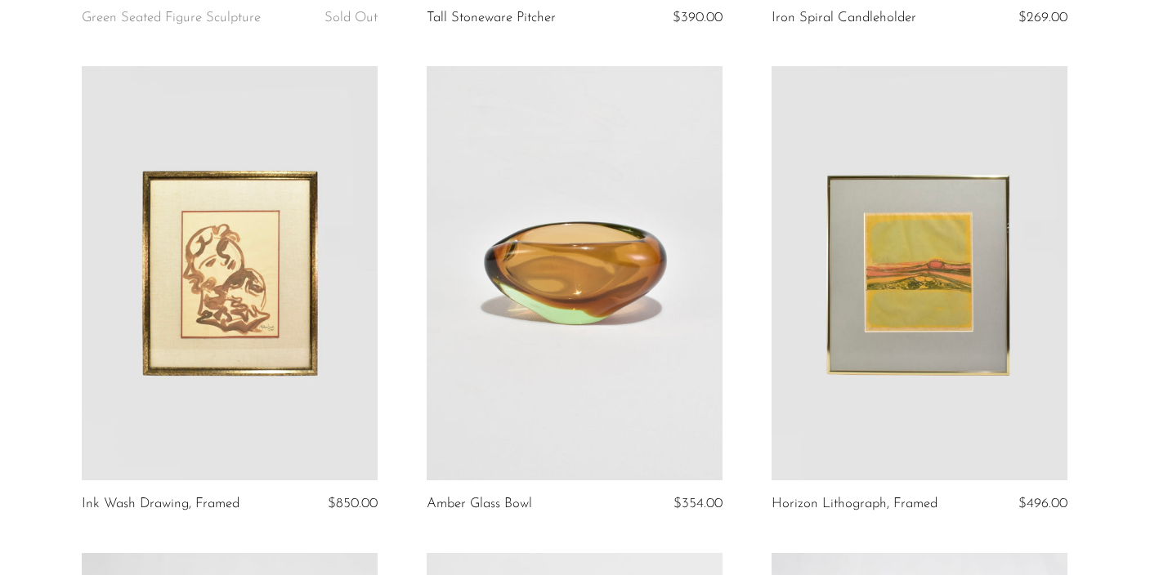
click at [624, 309] on link at bounding box center [575, 273] width 296 height 414
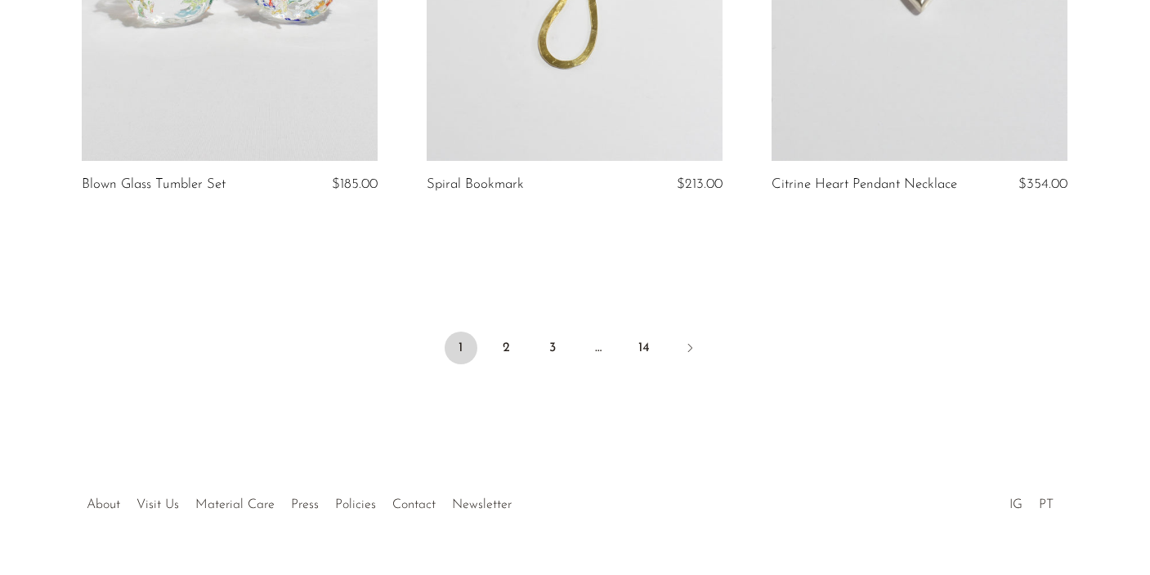
scroll to position [5820, 0]
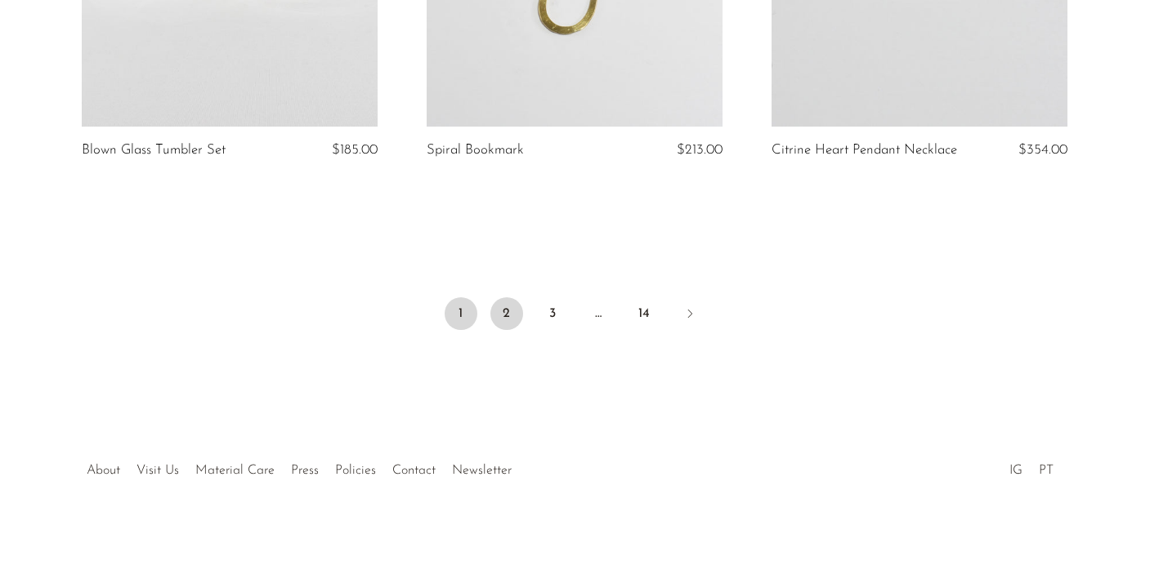
click at [500, 315] on link "2" at bounding box center [506, 314] width 33 height 33
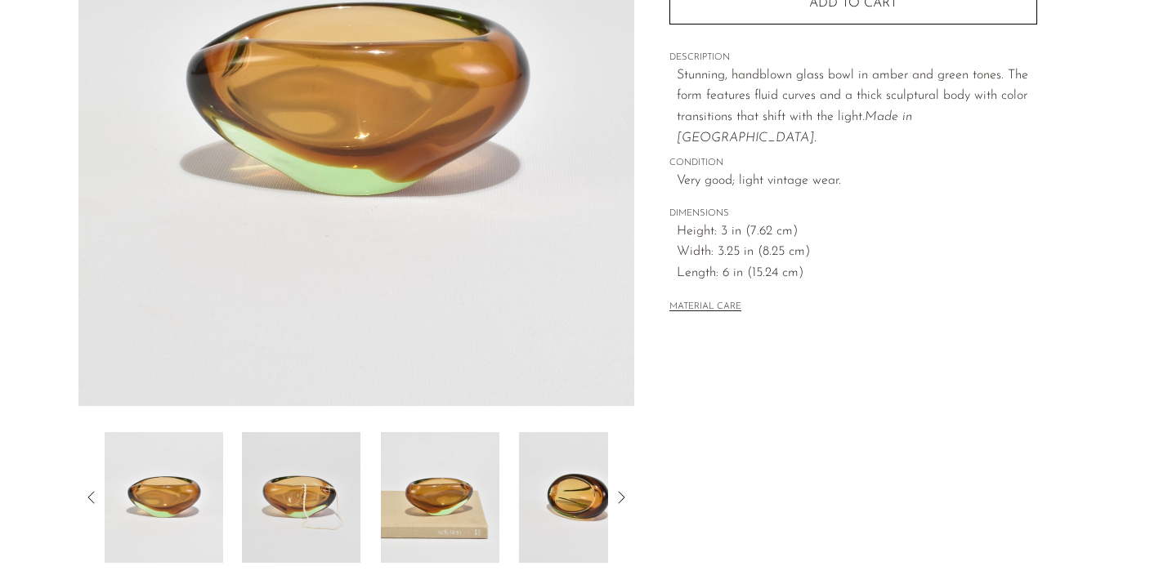
scroll to position [283, 0]
click at [454, 480] on img at bounding box center [440, 497] width 119 height 131
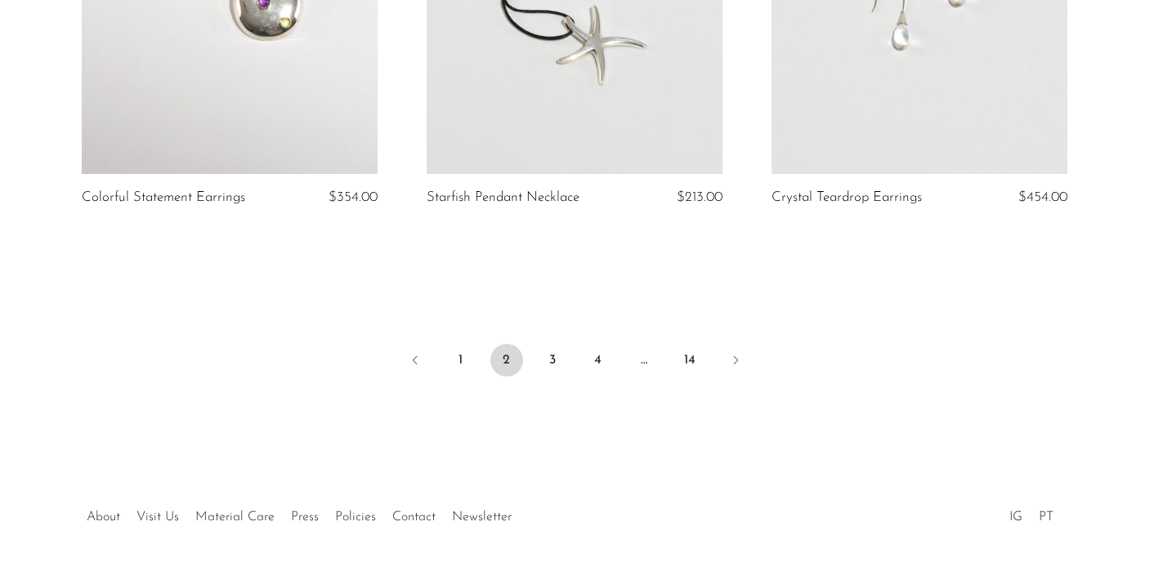
scroll to position [5855, 0]
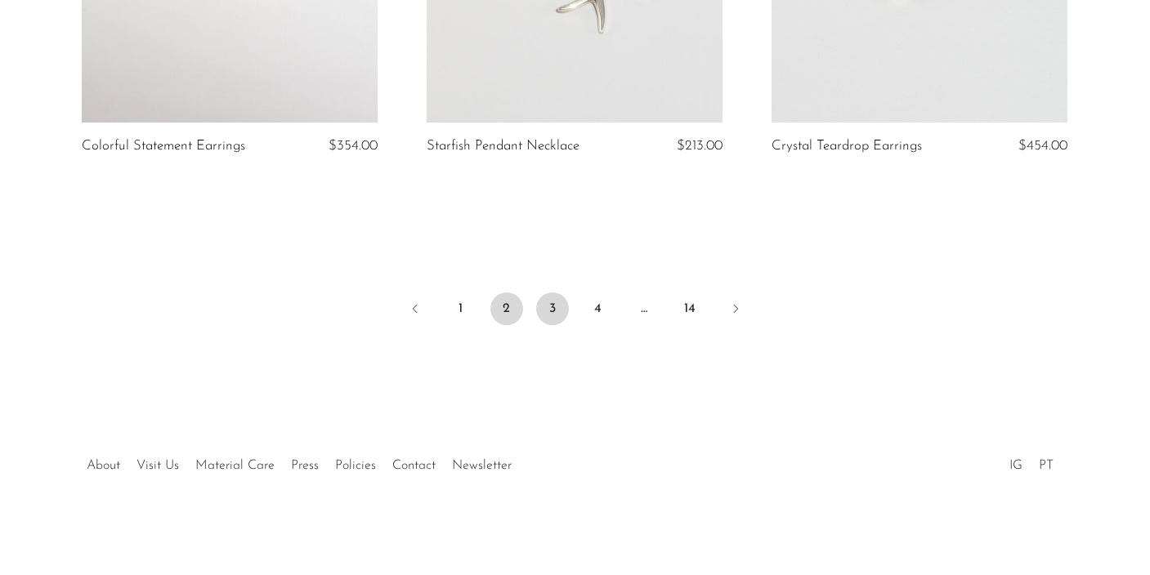
click at [551, 307] on link "3" at bounding box center [552, 309] width 33 height 33
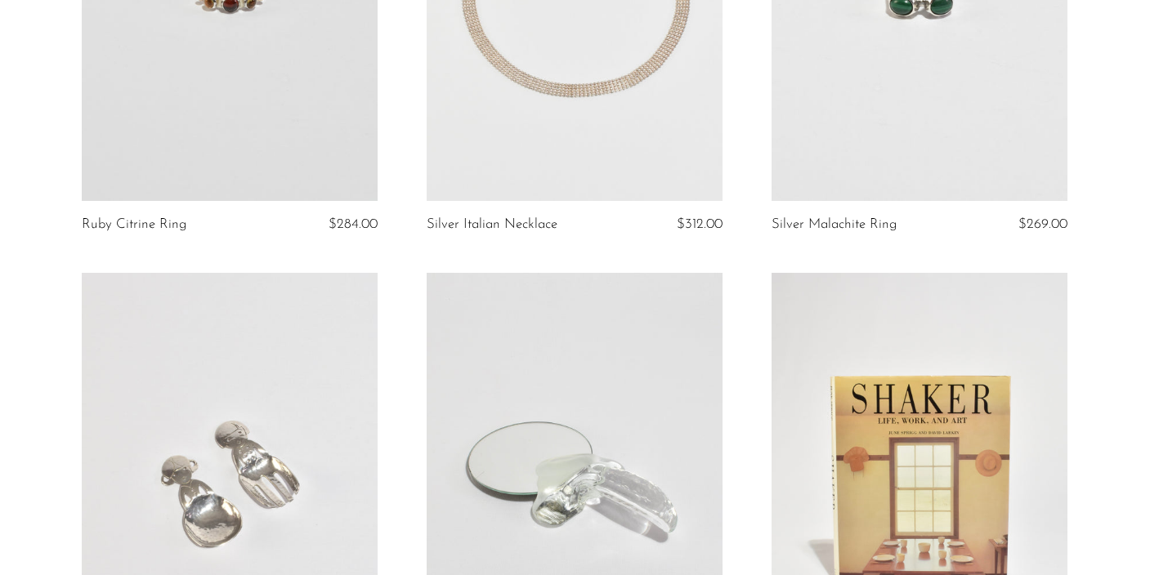
scroll to position [1206, 0]
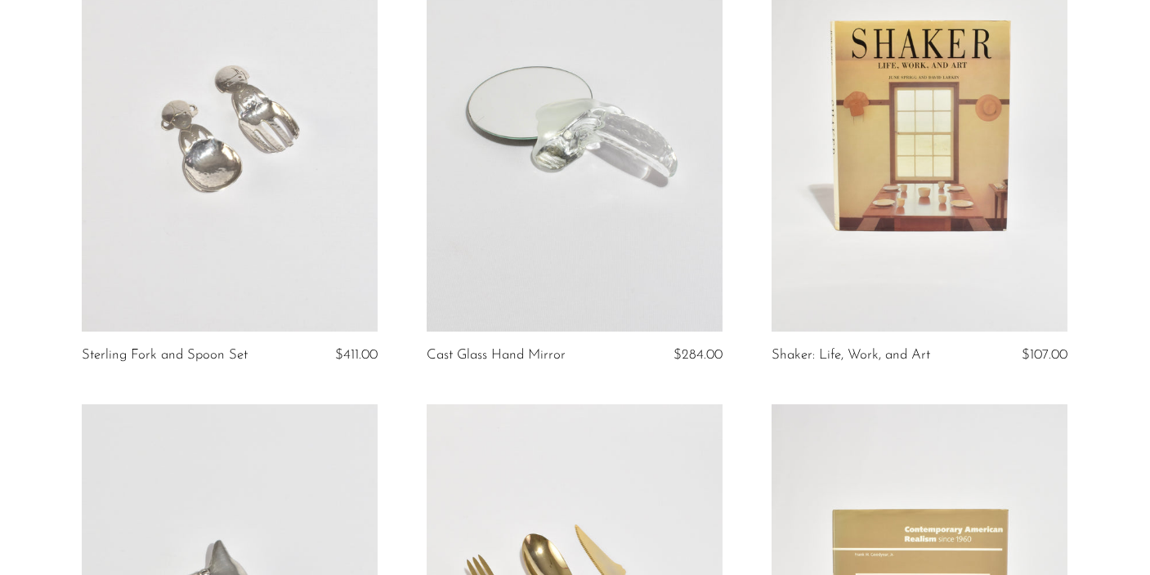
click at [571, 155] on link at bounding box center [575, 124] width 296 height 414
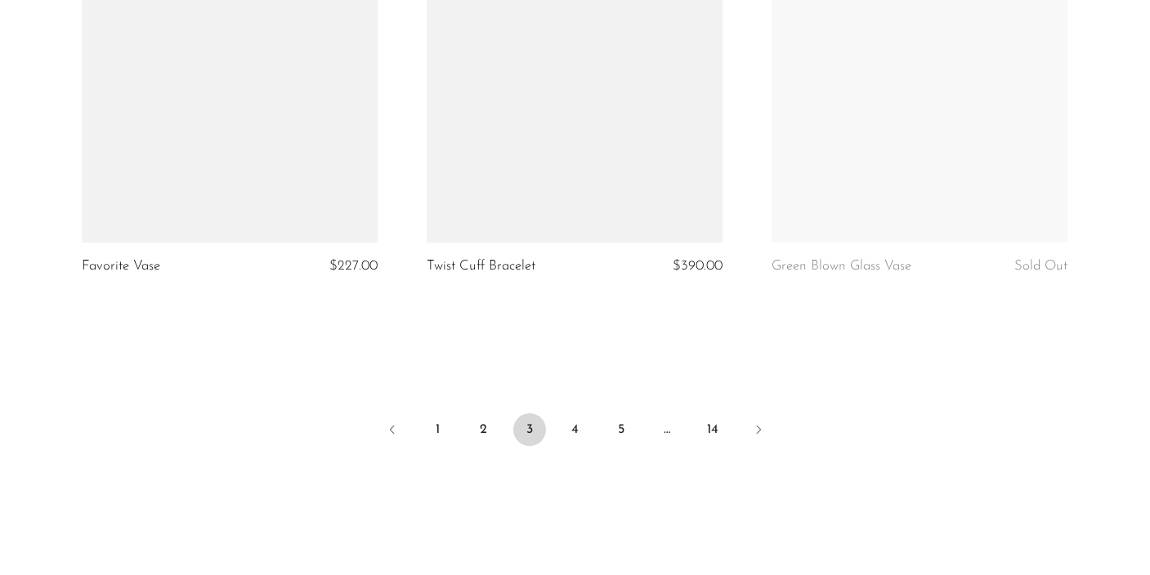
scroll to position [5726, 0]
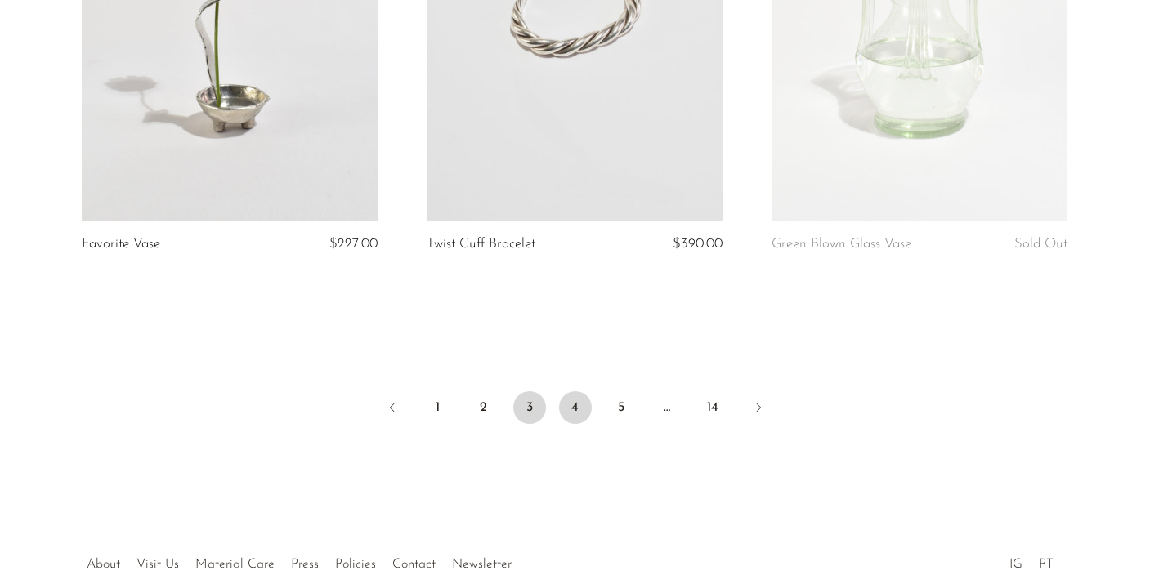
click at [570, 407] on link "4" at bounding box center [575, 408] width 33 height 33
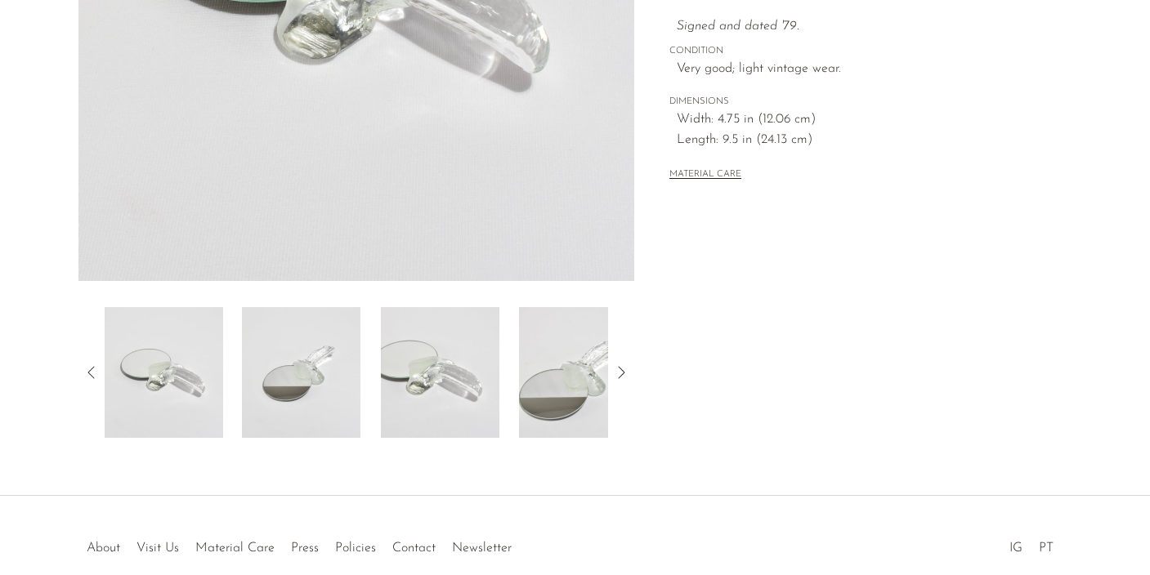
scroll to position [429, 0]
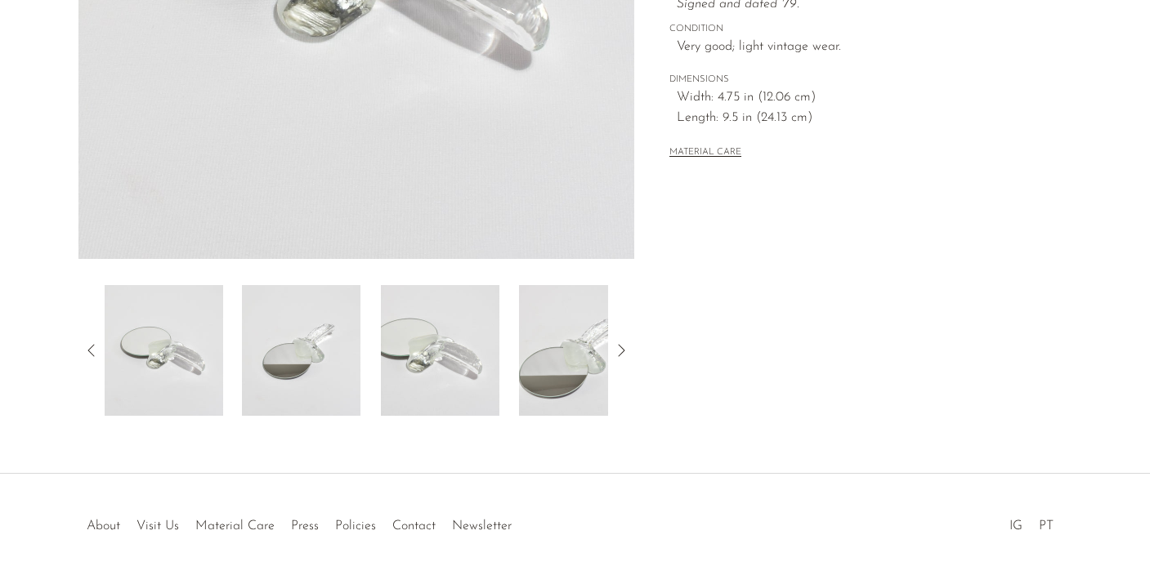
click at [322, 360] on img at bounding box center [301, 350] width 119 height 131
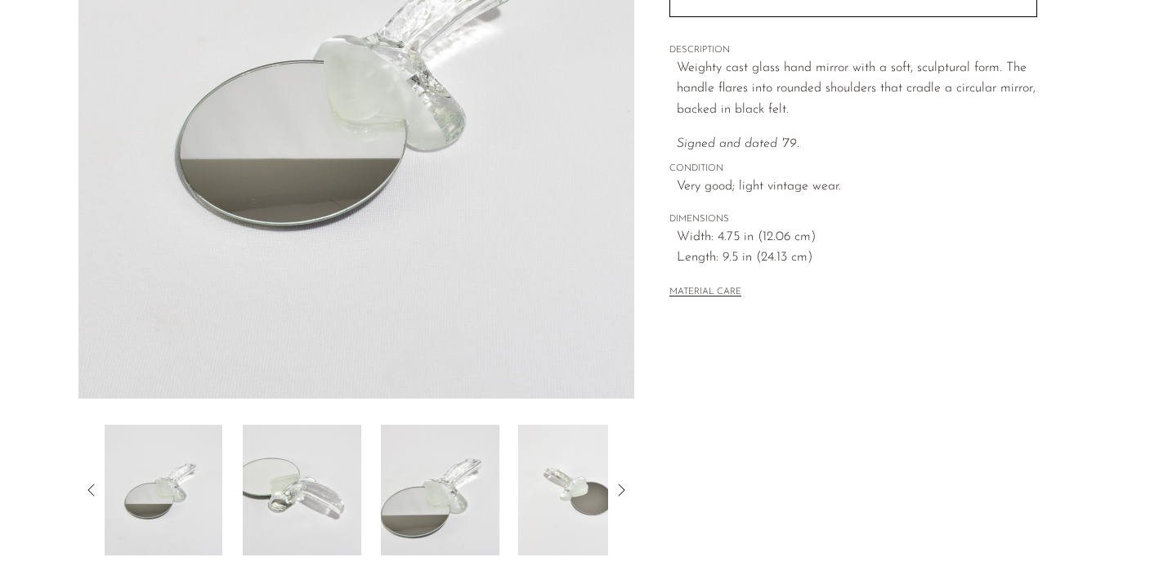
scroll to position [350, 0]
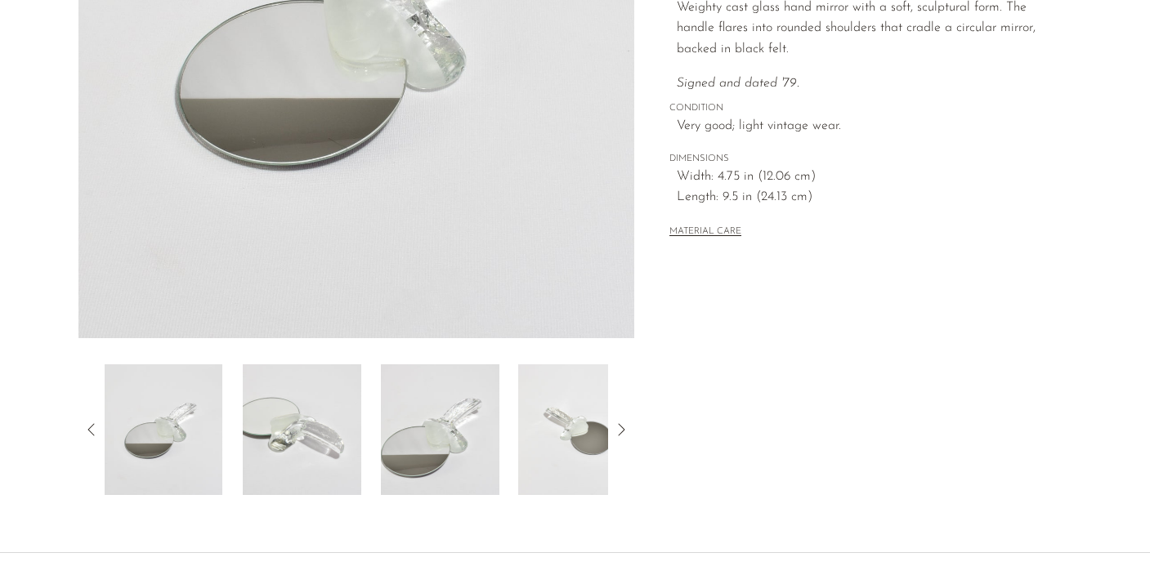
click at [450, 448] on img at bounding box center [440, 430] width 119 height 131
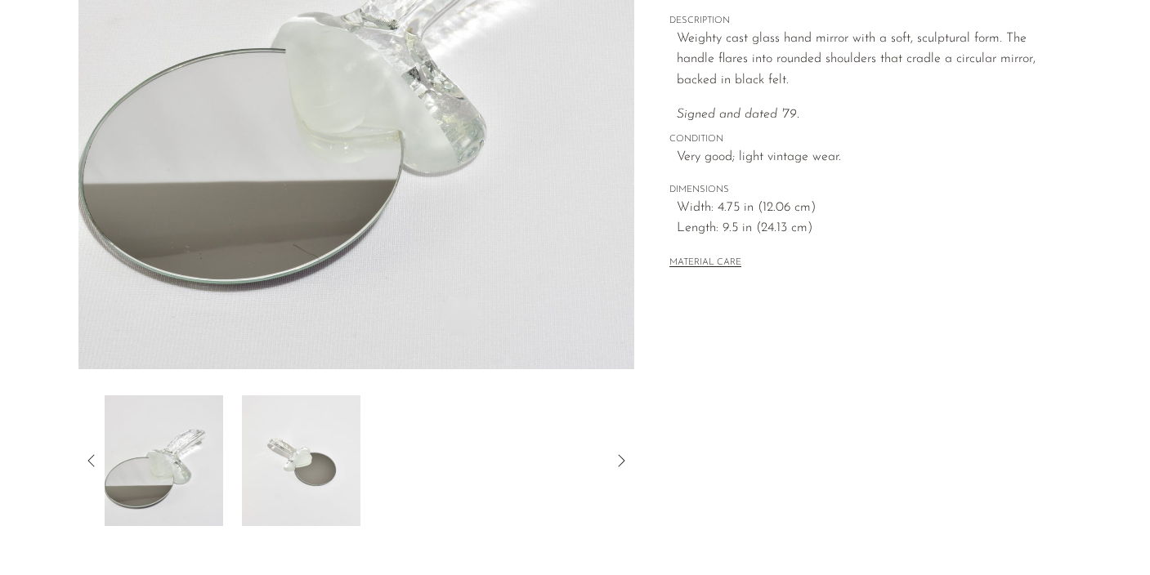
scroll to position [378, 0]
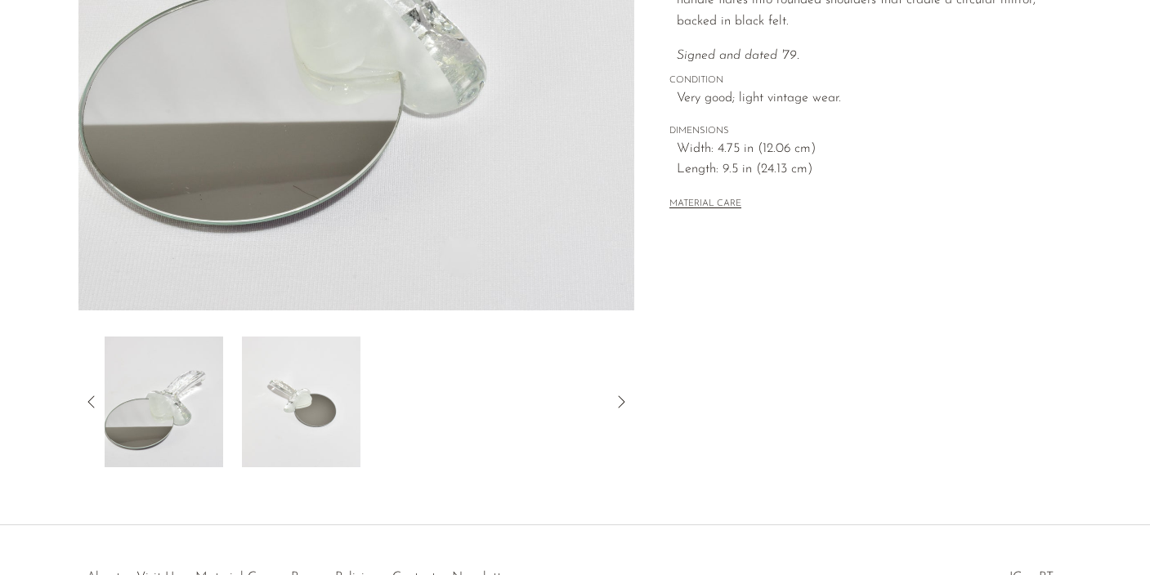
click at [335, 394] on img at bounding box center [301, 402] width 119 height 131
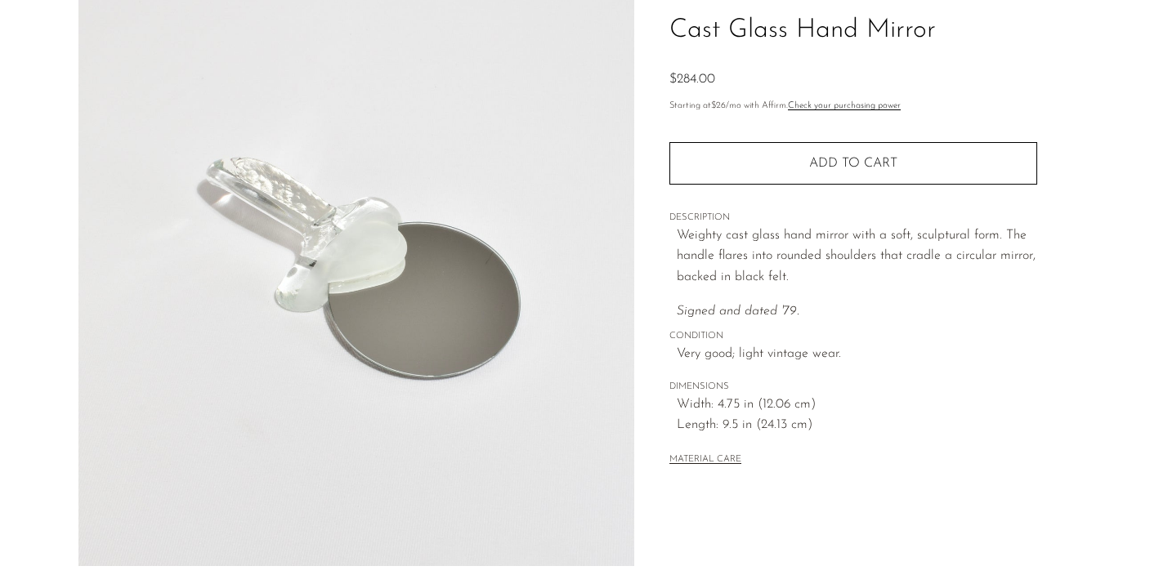
scroll to position [96, 0]
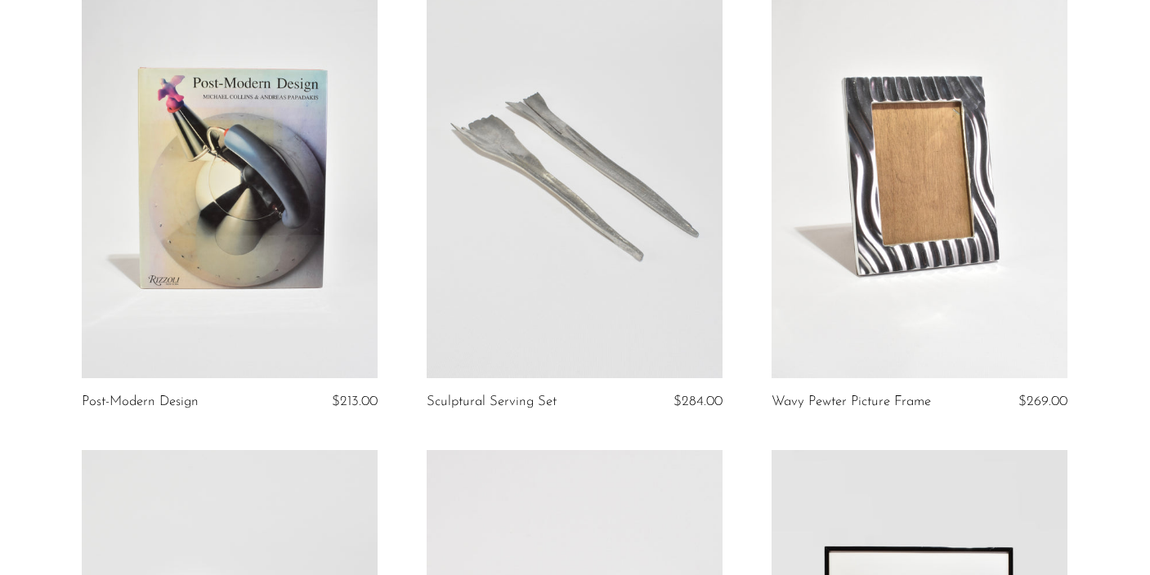
scroll to position [1678, 0]
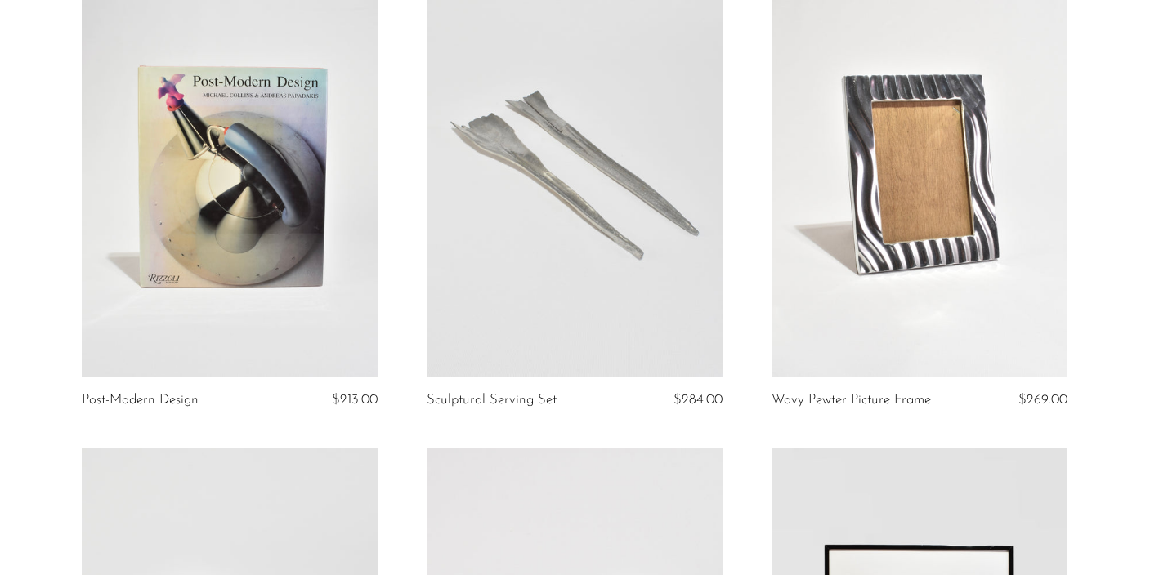
click at [593, 199] on link at bounding box center [575, 169] width 296 height 414
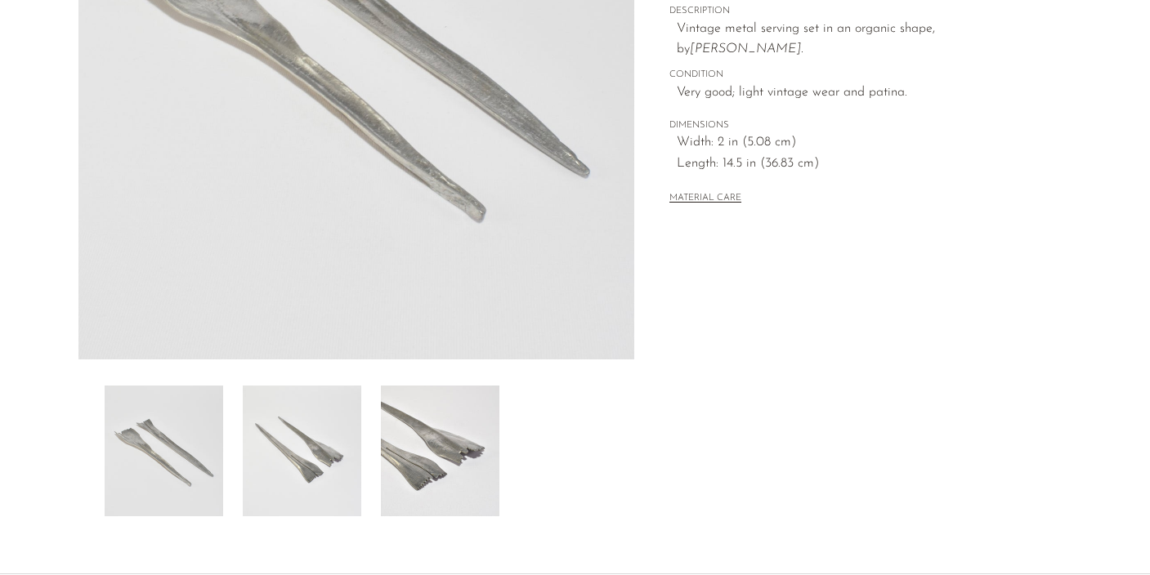
scroll to position [330, 0]
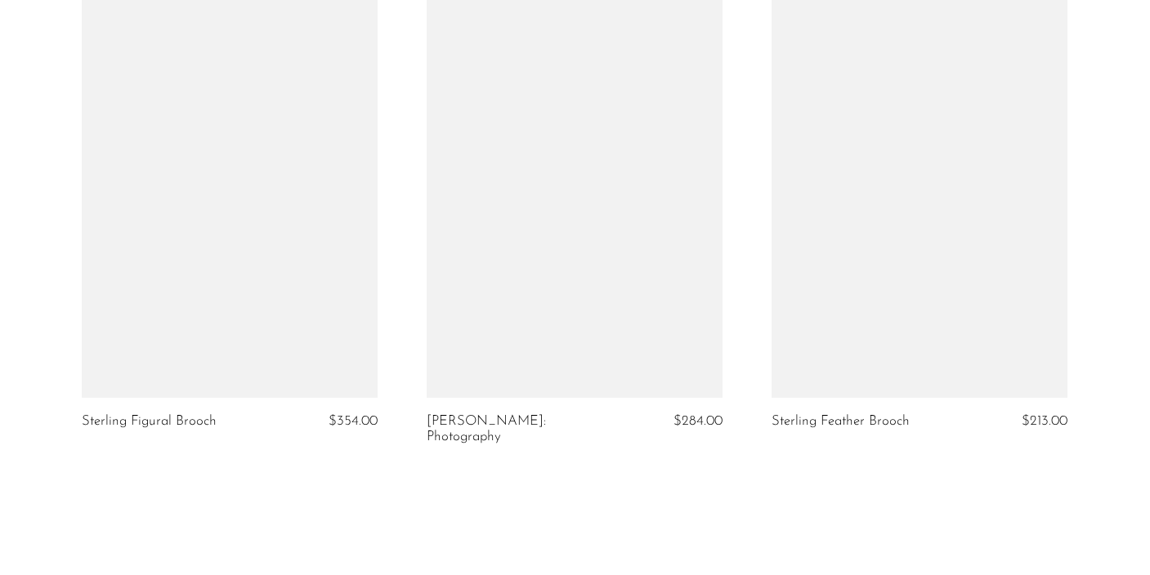
scroll to position [5626, 0]
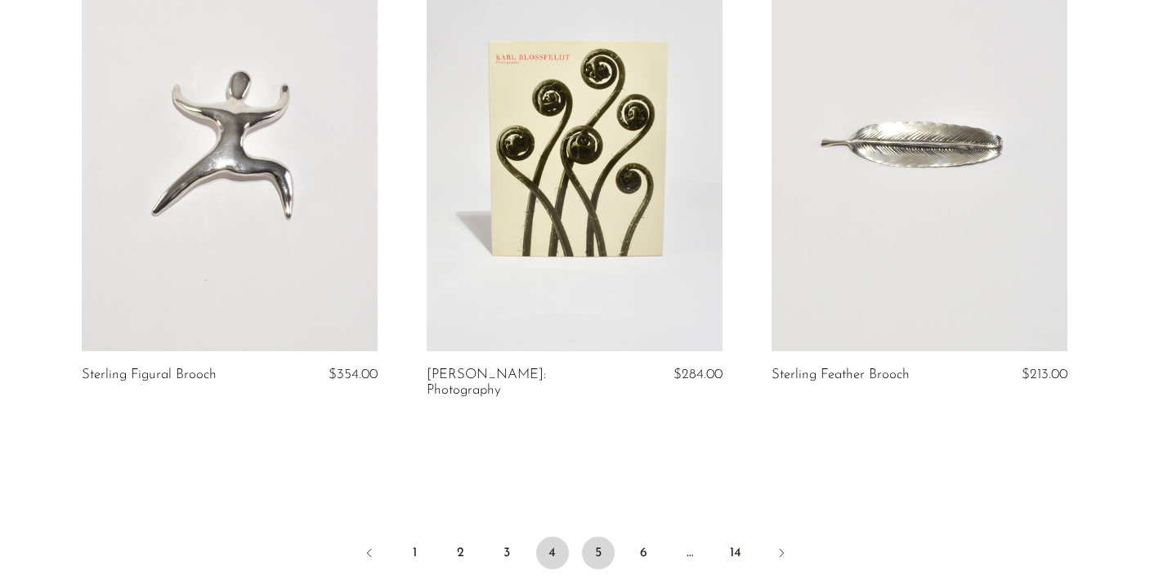
click at [602, 537] on link "5" at bounding box center [598, 553] width 33 height 33
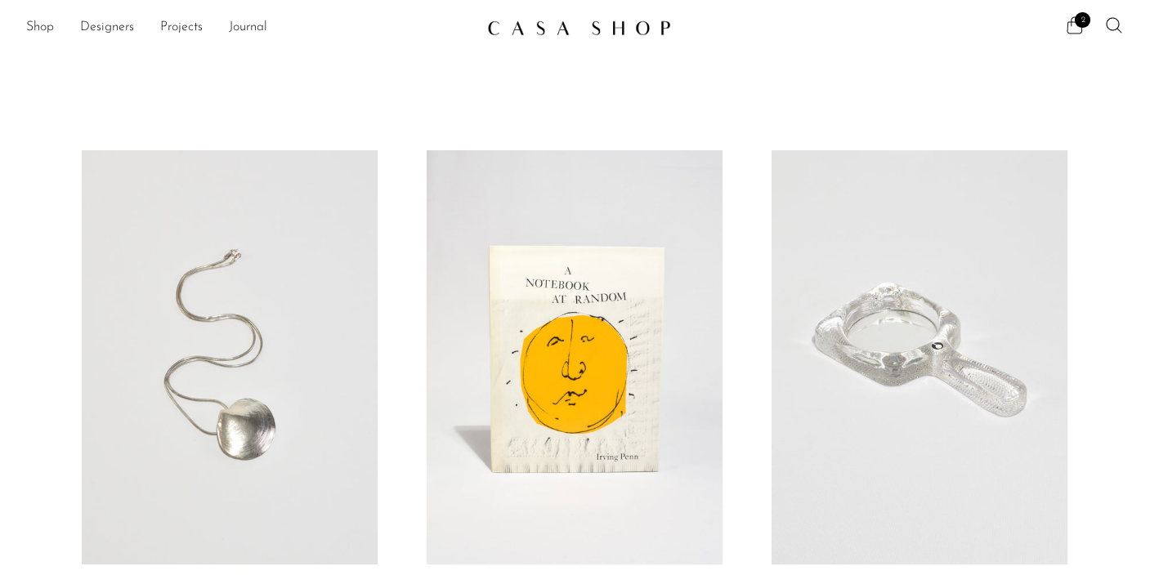
click at [1072, 27] on icon at bounding box center [1075, 26] width 20 height 20
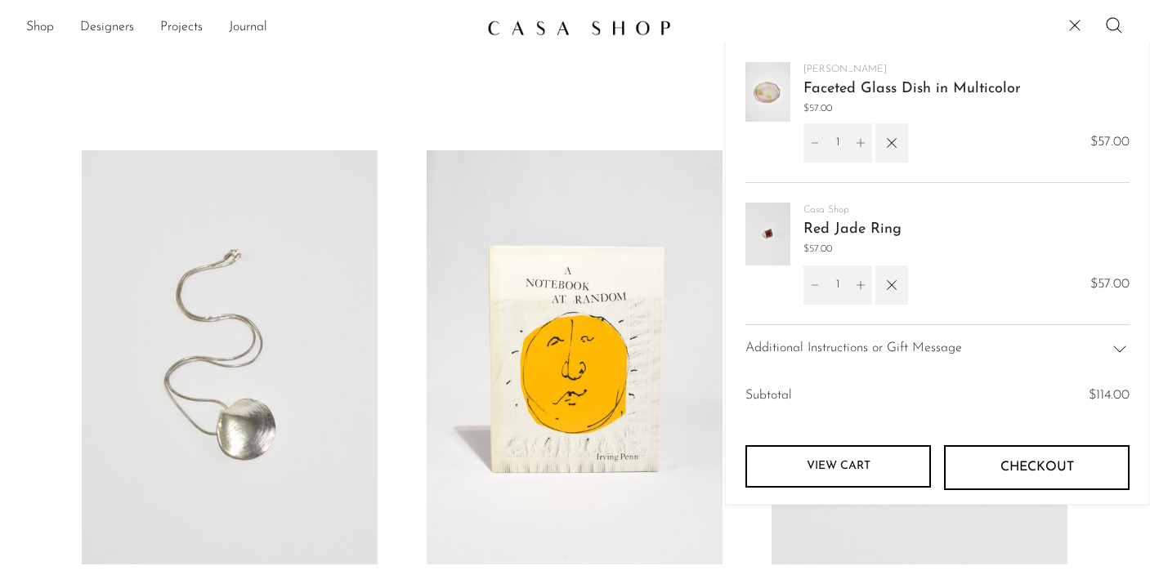
click at [870, 88] on link "Faceted Glass Dish in Multicolor" at bounding box center [911, 89] width 217 height 15
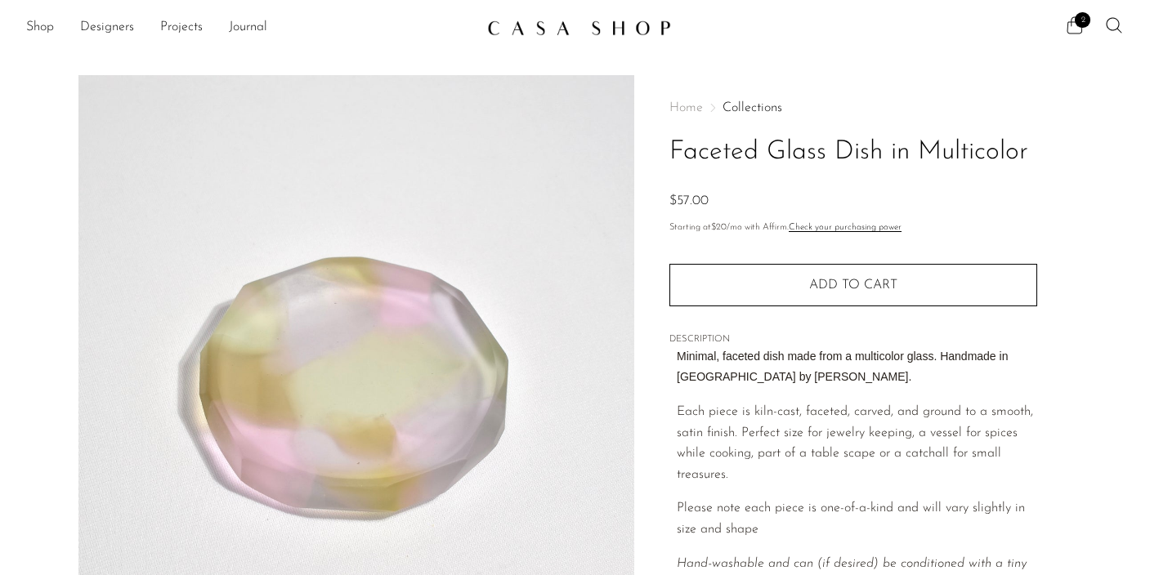
click at [1072, 27] on icon at bounding box center [1075, 26] width 20 height 20
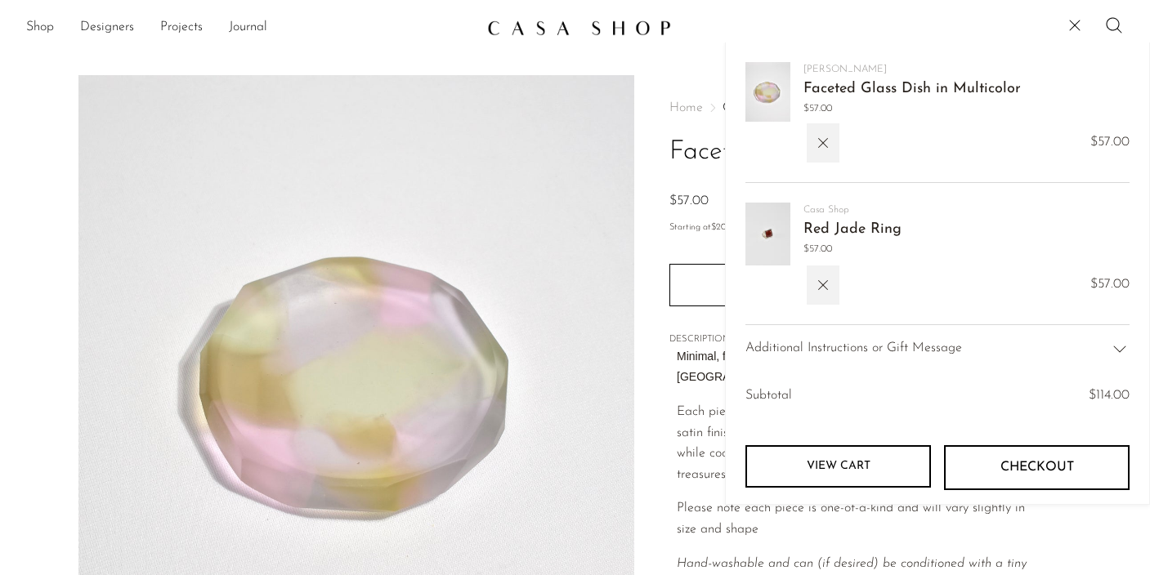
click at [836, 229] on link "Red Jade Ring" at bounding box center [852, 229] width 98 height 15
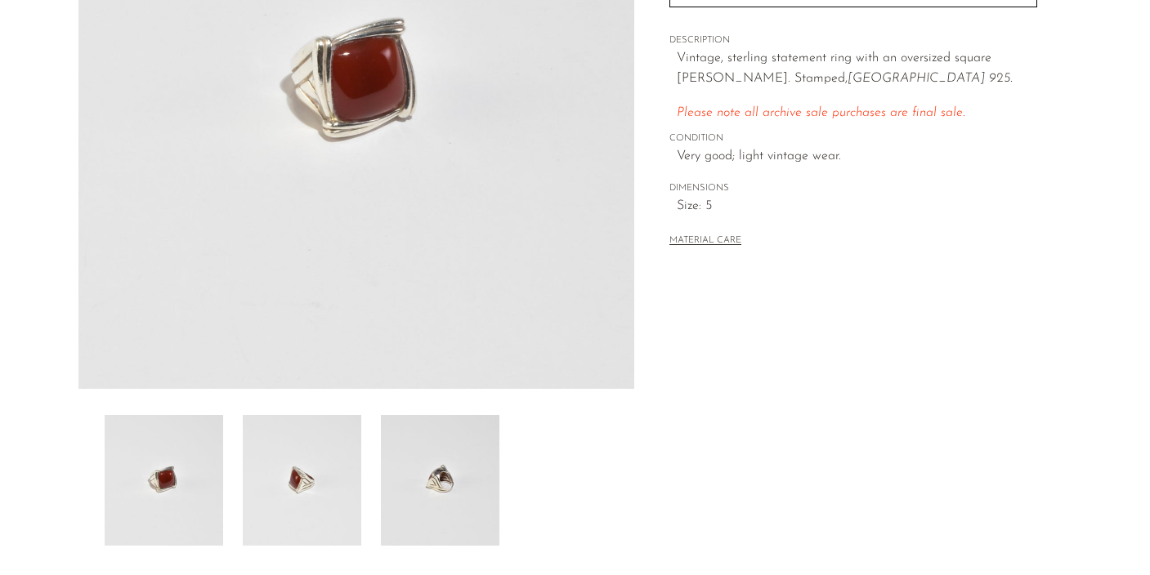
scroll to position [436, 0]
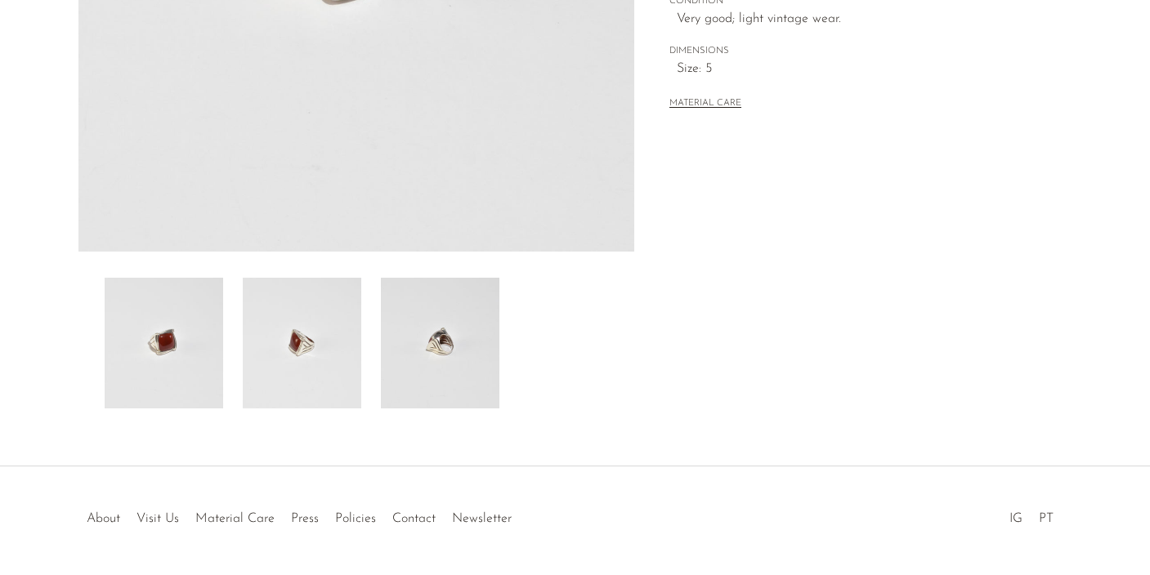
click at [415, 347] on img at bounding box center [440, 343] width 119 height 131
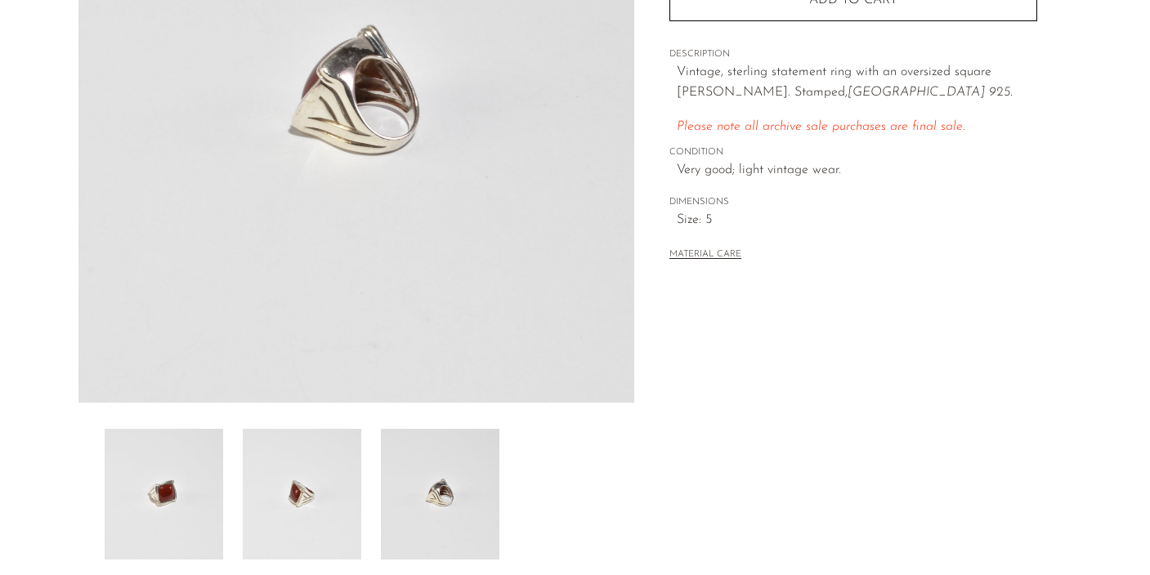
scroll to position [287, 0]
click at [302, 500] on img at bounding box center [302, 492] width 119 height 131
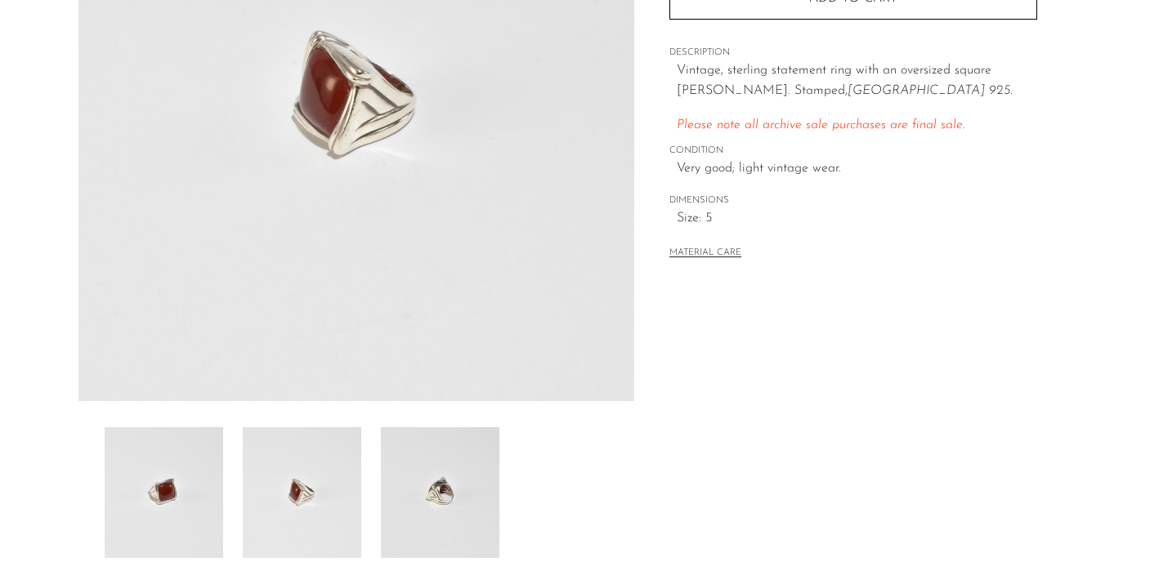
click at [177, 507] on img at bounding box center [164, 492] width 119 height 131
